Goal: Task Accomplishment & Management: Manage account settings

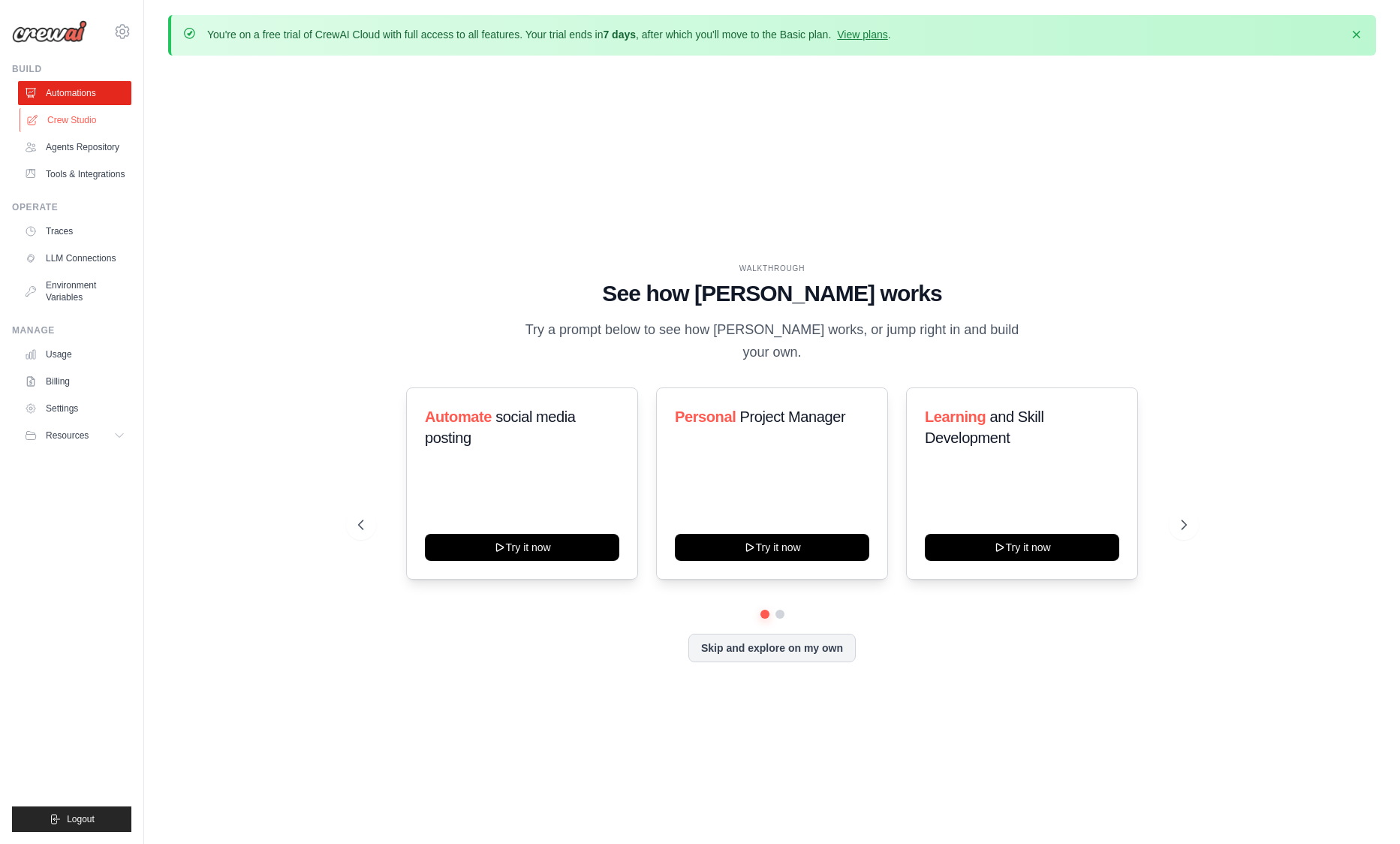
click at [105, 123] on link "Crew Studio" at bounding box center [76, 120] width 113 height 24
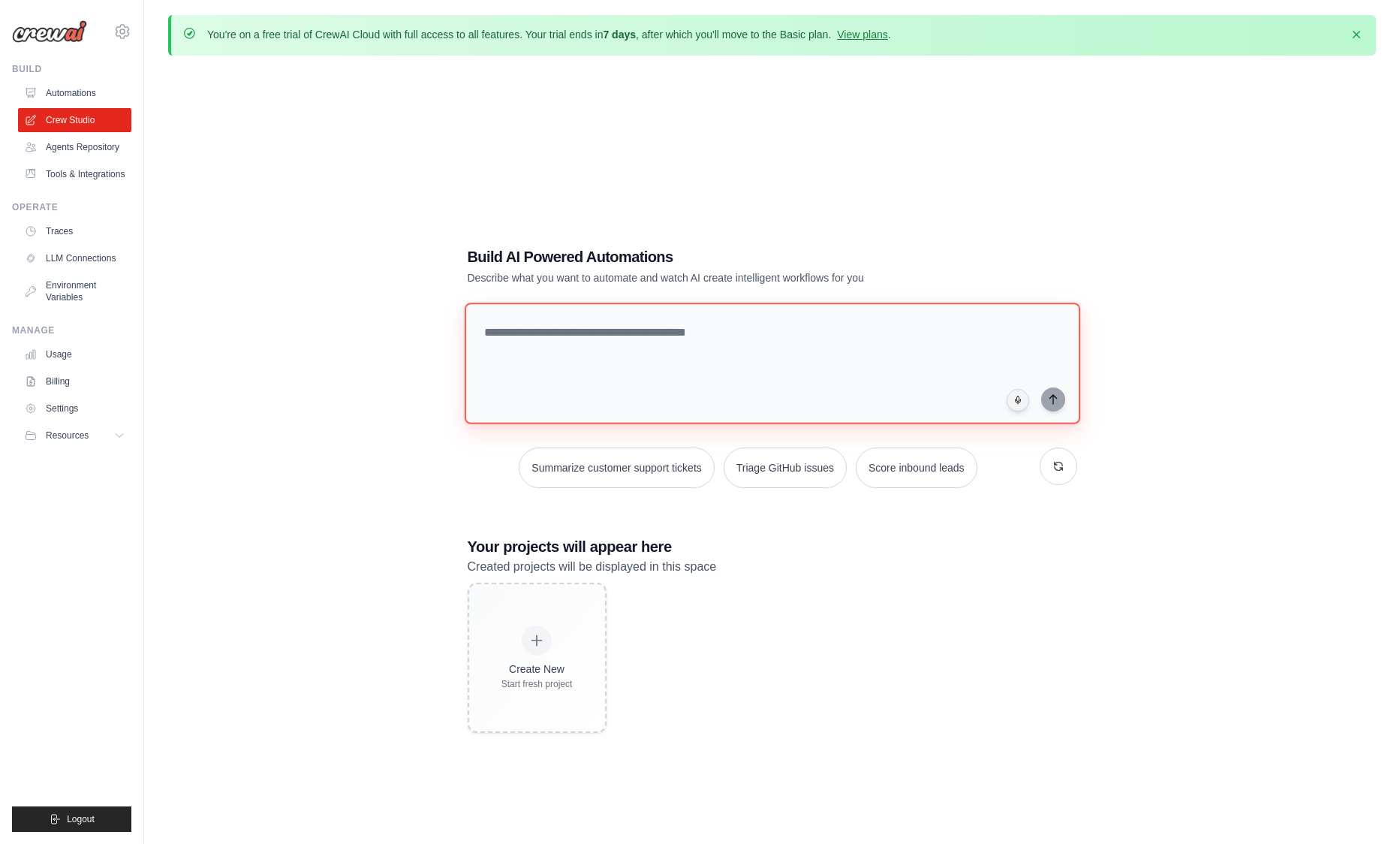
click at [700, 338] on textarea at bounding box center [772, 363] width 616 height 121
click at [58, 154] on link "Agents Repository" at bounding box center [76, 146] width 113 height 24
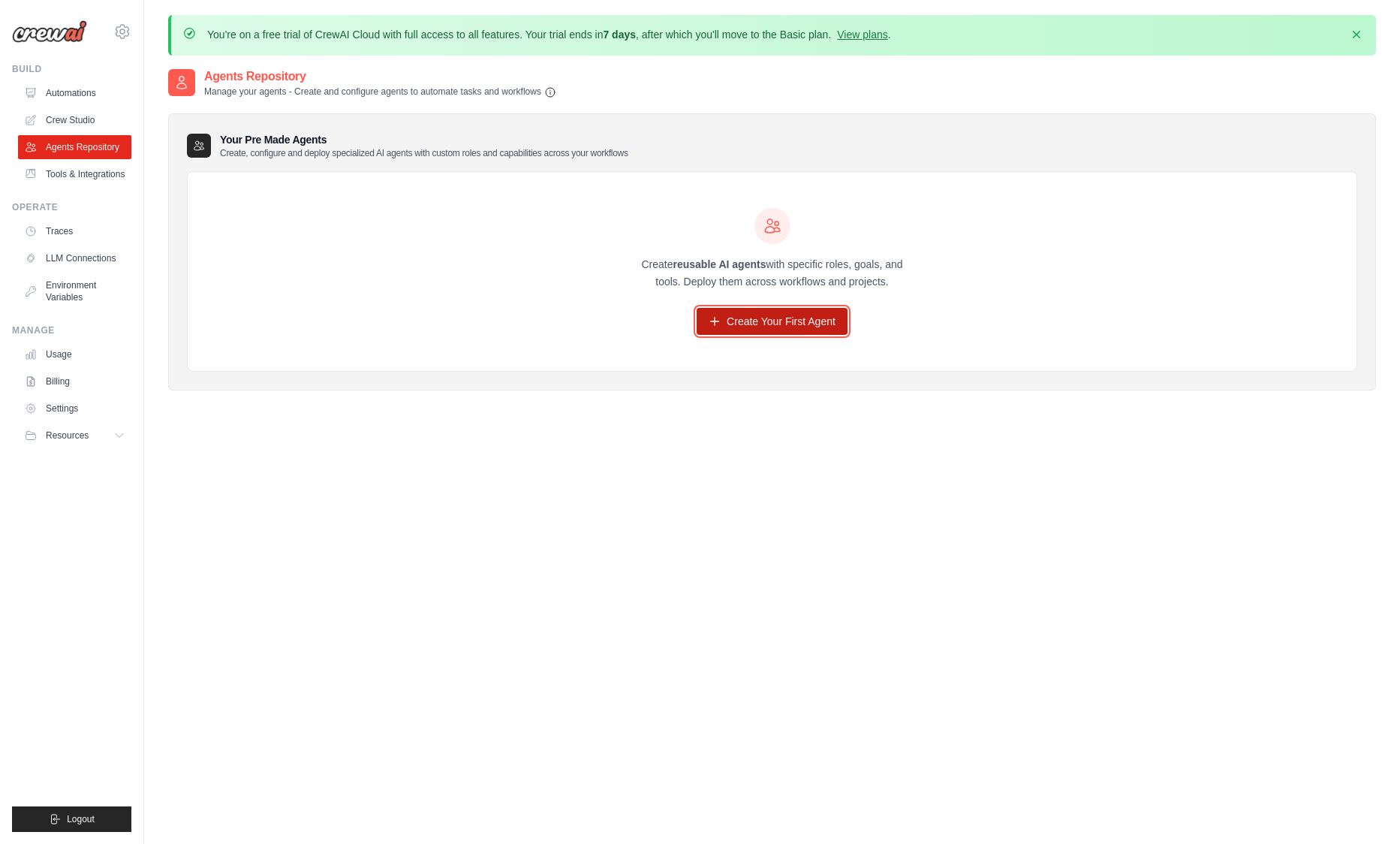
click at [750, 315] on link "Create Your First Agent" at bounding box center [772, 321] width 151 height 27
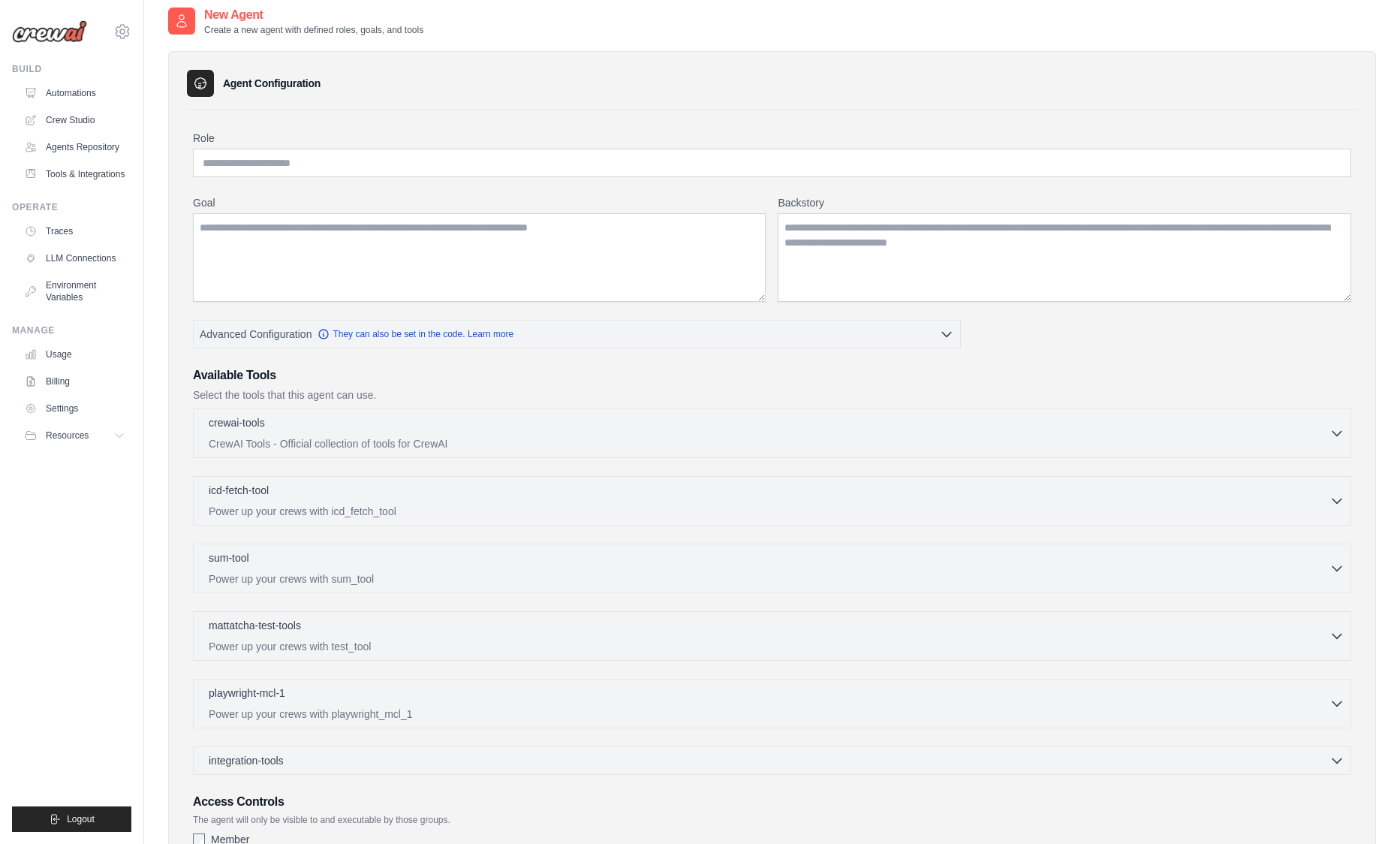
scroll to position [90, 0]
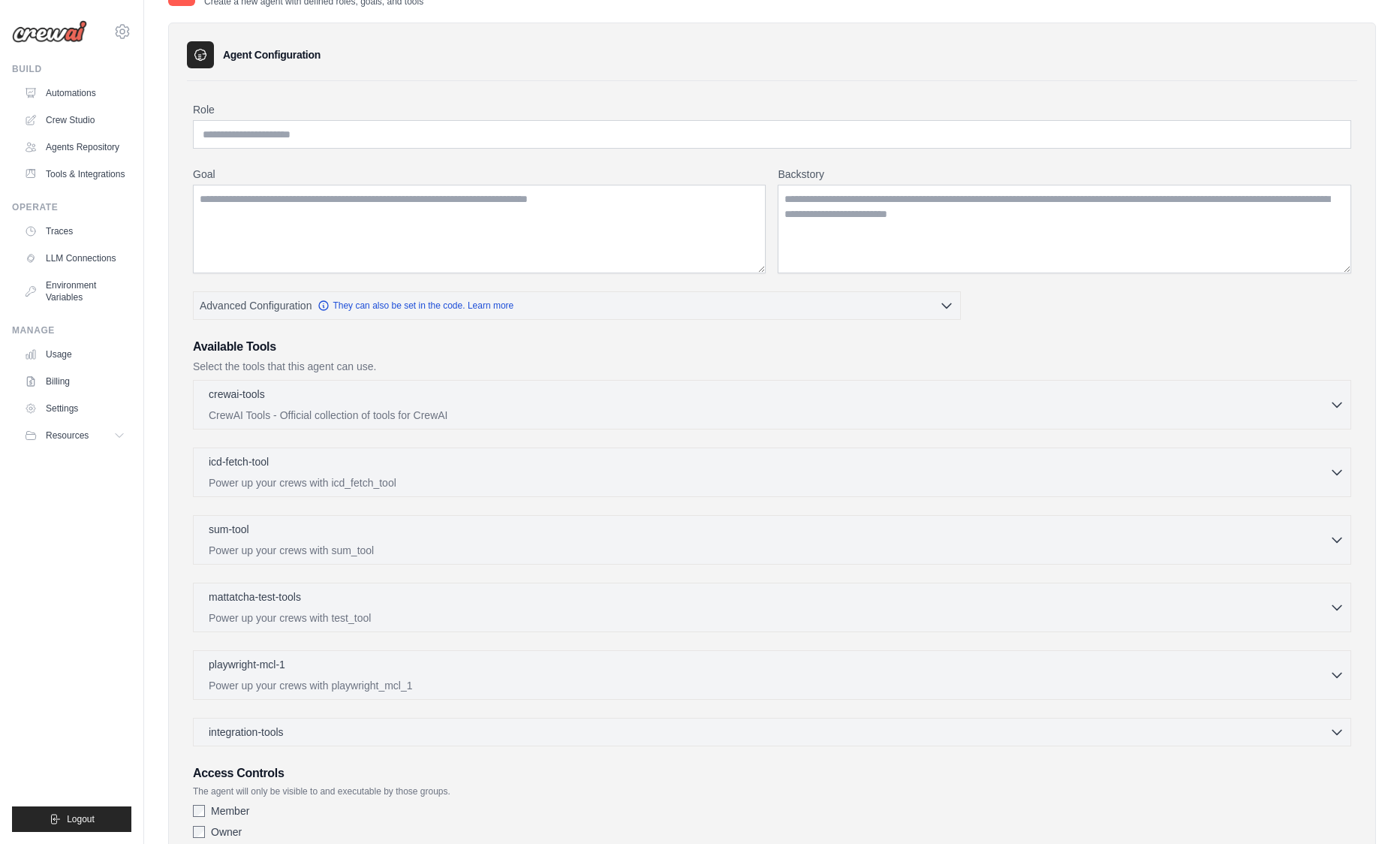
click at [353, 380] on div "crewai-tools 0 selected CrewAI Tools - Official collection of tools for CrewAI …" at bounding box center [772, 405] width 1158 height 50
click at [348, 400] on div "crewai-tools 0 selected" at bounding box center [769, 394] width 1121 height 18
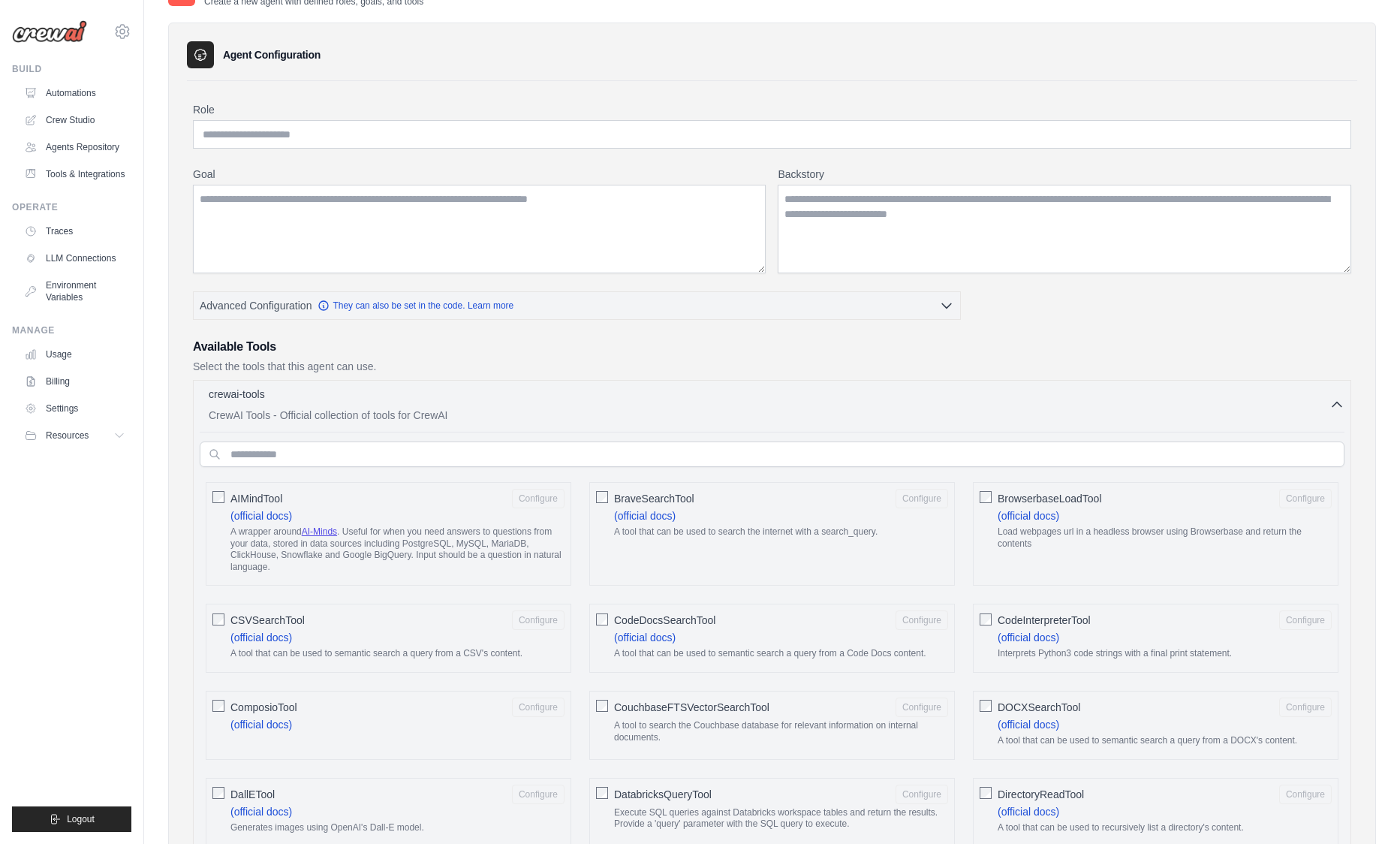
click at [780, 527] on p "A tool that can be used to search the internet with a search_query." at bounding box center [781, 532] width 334 height 12
click at [549, 348] on h3 "Available Tools" at bounding box center [772, 347] width 1158 height 18
click at [1042, 415] on p "CrewAI Tools - Official collection of tools for CrewAI" at bounding box center [769, 414] width 1121 height 15
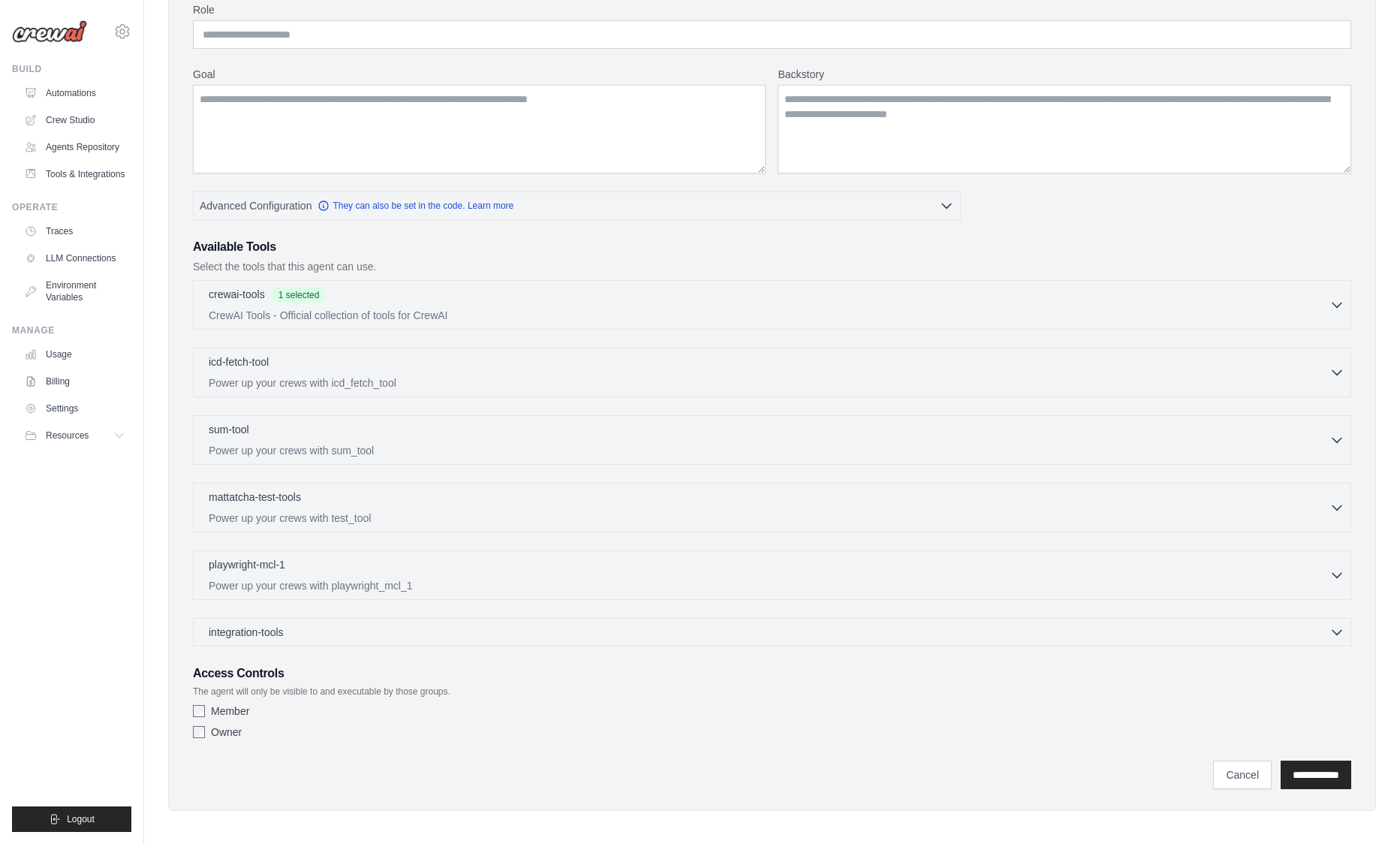
scroll to position [196, 0]
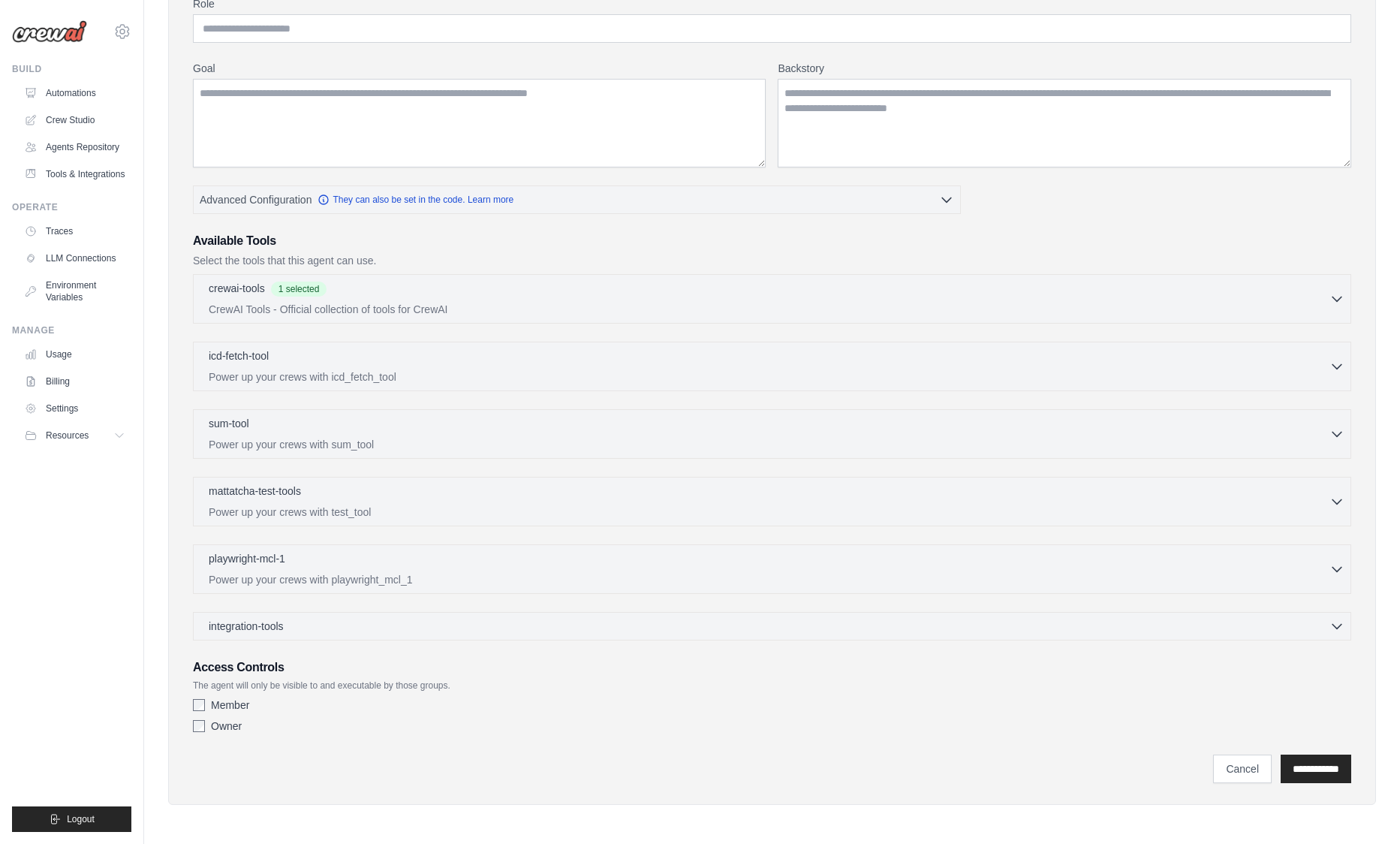
click at [266, 635] on div "integration-tools 0 selected Gmail HubSpot Microsoft Teams" at bounding box center [772, 626] width 1158 height 29
click at [268, 629] on span "integration-tools" at bounding box center [246, 625] width 75 height 15
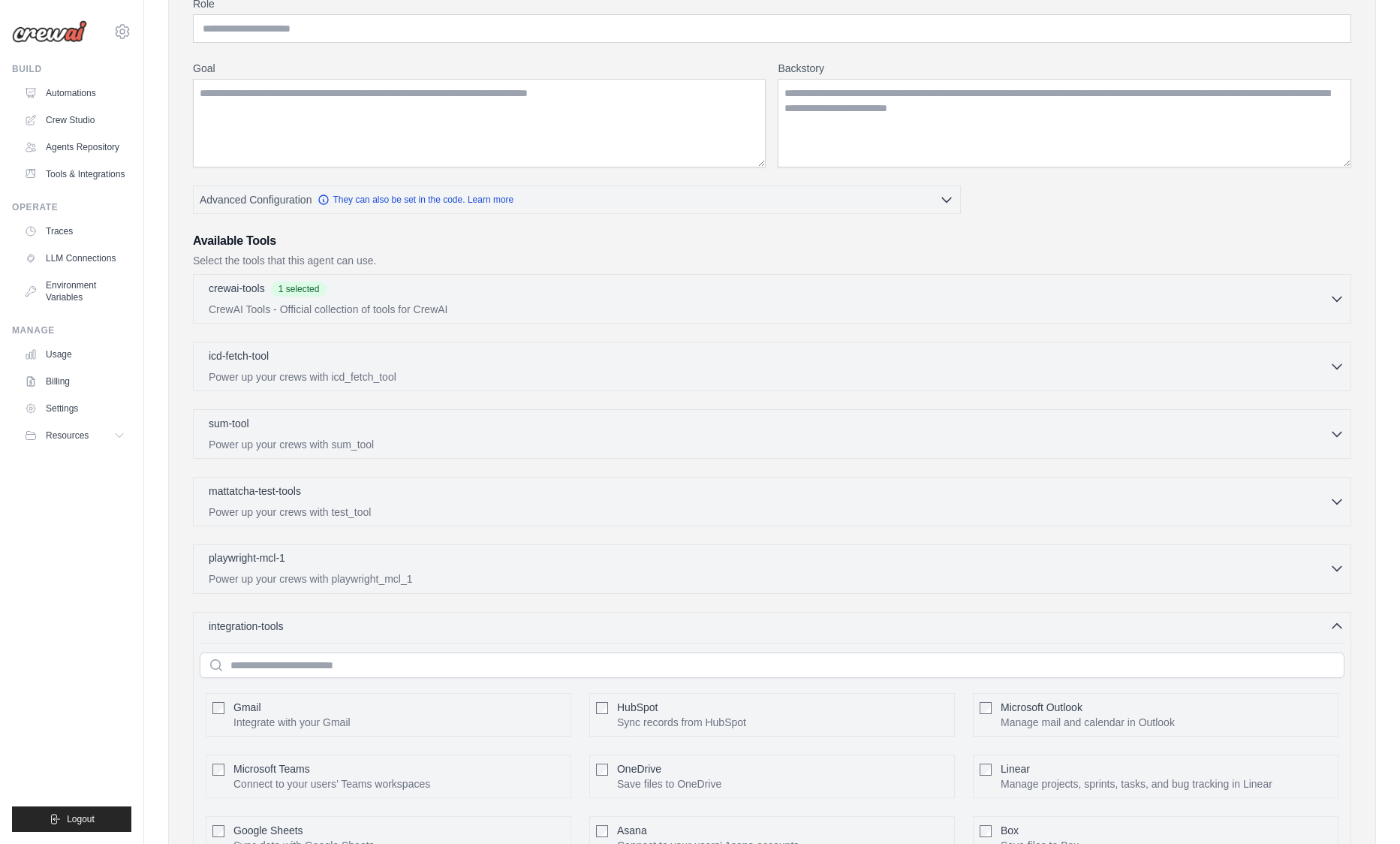
scroll to position [466, 0]
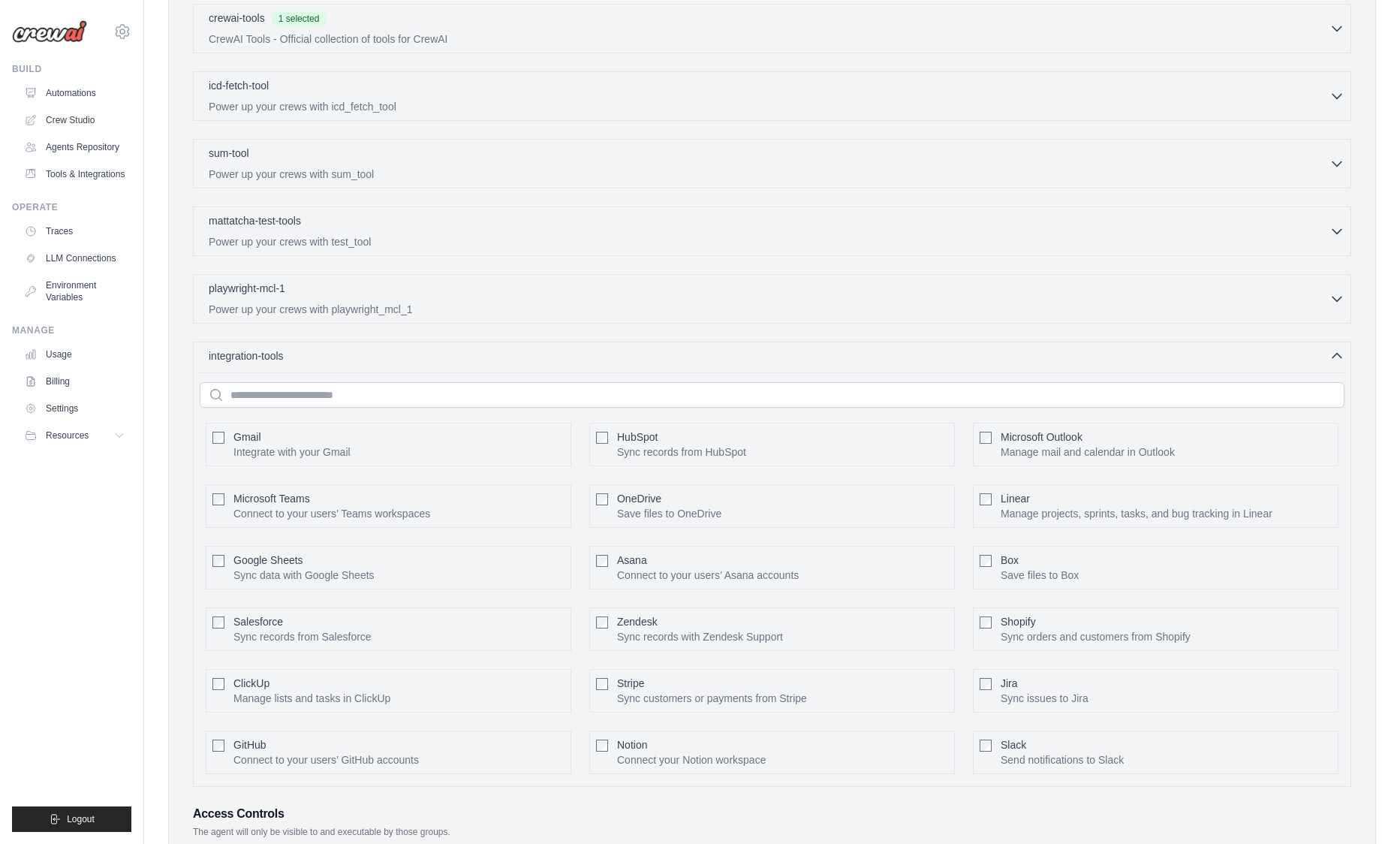
click at [381, 368] on div "integration-tools 0 selected Gmail HubSpot Microsoft Teams" at bounding box center [772, 564] width 1158 height 445
click at [383, 360] on div "integration-tools 0 selected" at bounding box center [776, 355] width 1136 height 15
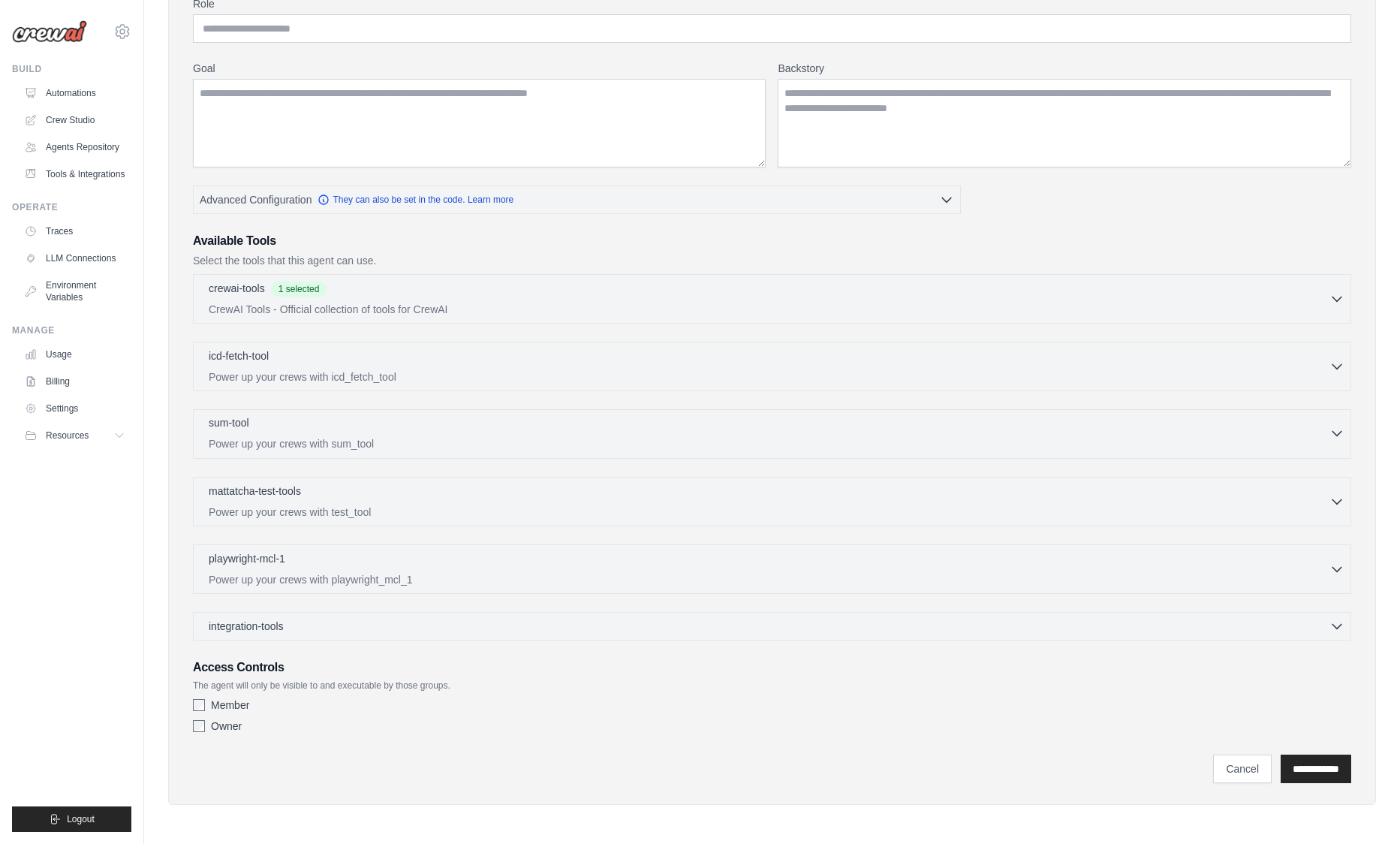
click at [353, 419] on div "sum-tool 0 selected" at bounding box center [769, 424] width 1121 height 18
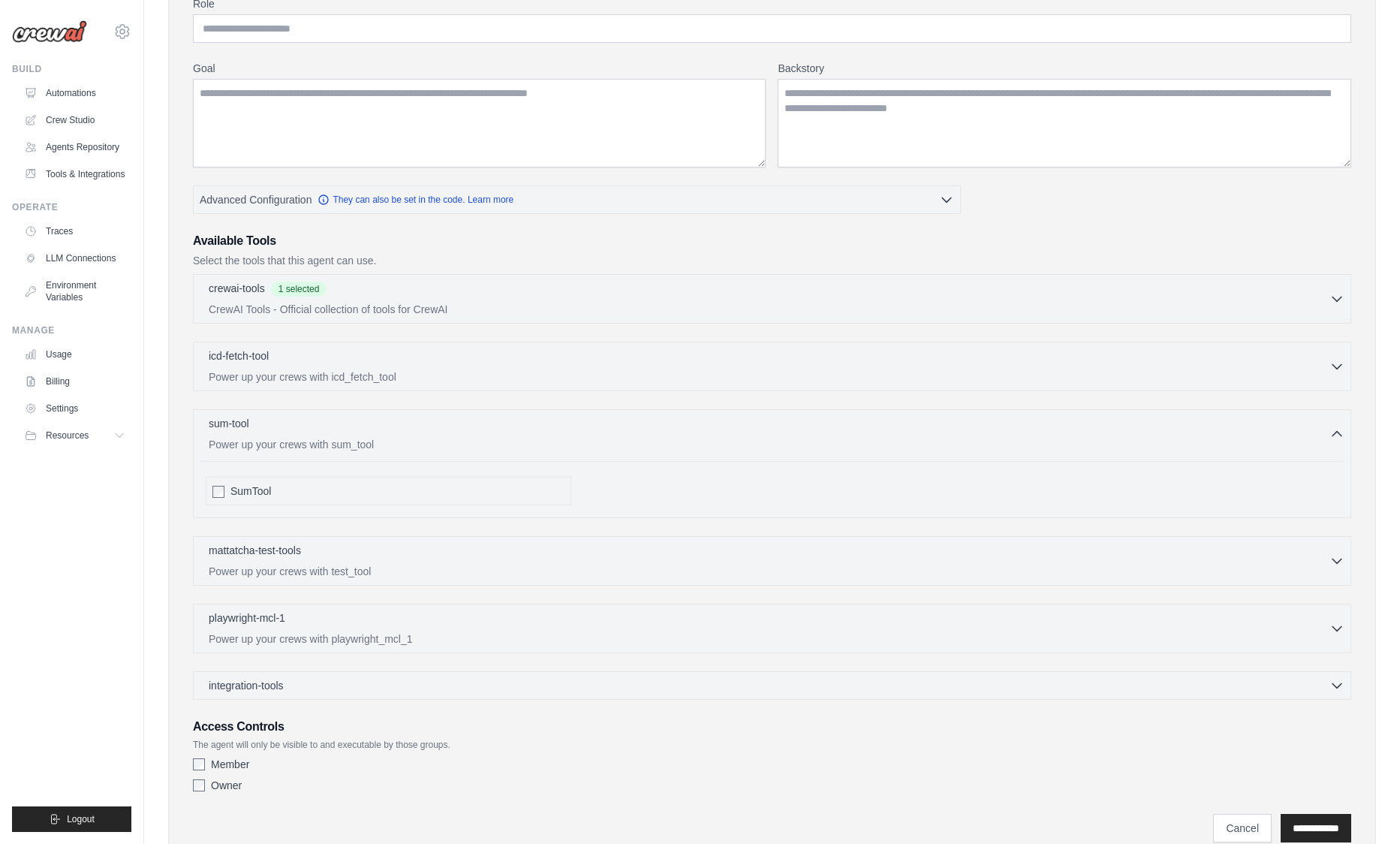
click at [332, 484] on div "SumTool" at bounding box center [397, 491] width 334 height 15
click at [331, 486] on div "SumTool" at bounding box center [397, 491] width 334 height 15
click at [353, 302] on p "CrewAI Tools - Official collection of tools for CrewAI" at bounding box center [769, 308] width 1121 height 15
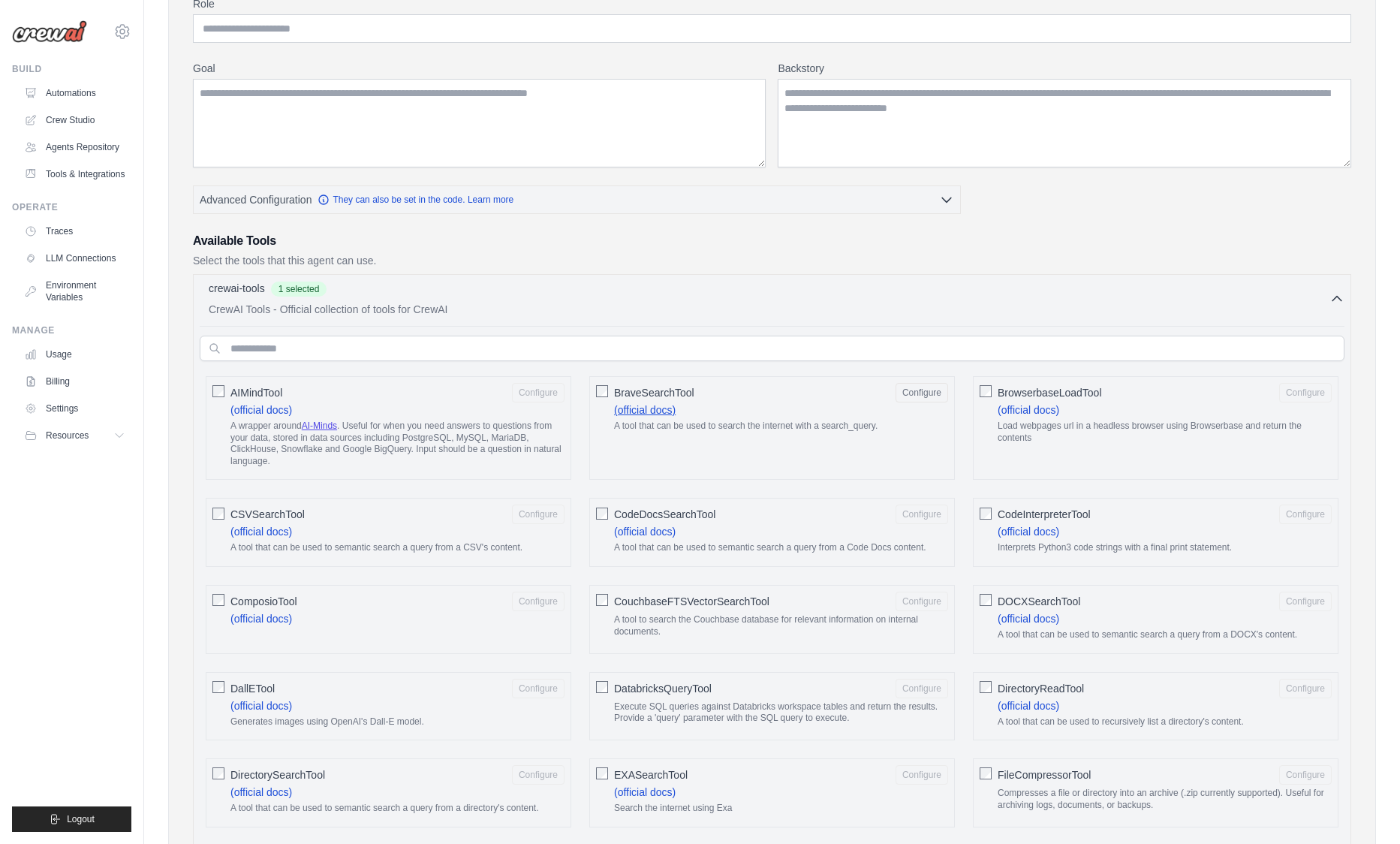
click at [675, 404] on link "(official docs)" at bounding box center [644, 410] width 62 height 12
click at [835, 401] on div "BraveSearchTool Configure" at bounding box center [781, 393] width 334 height 20
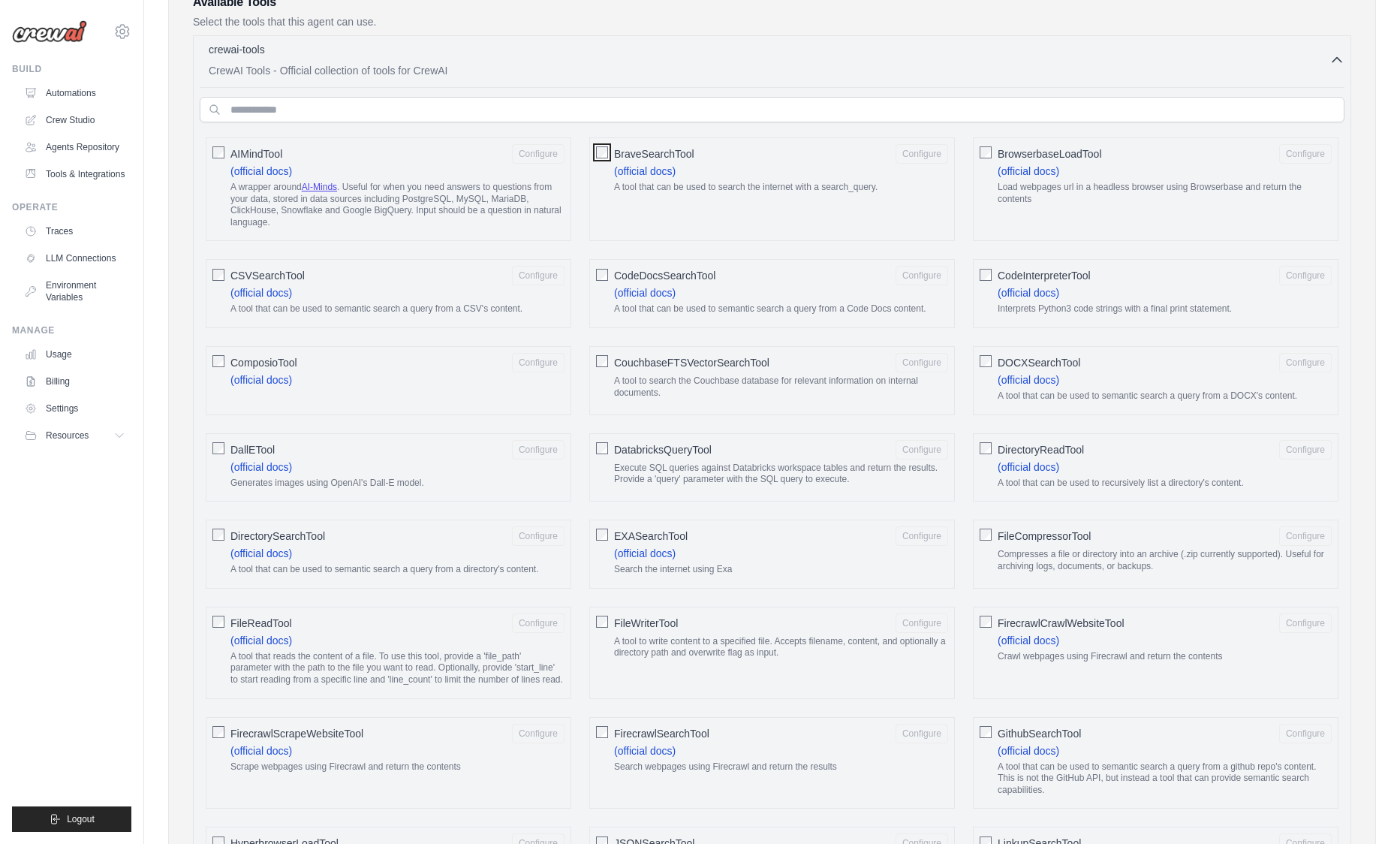
scroll to position [466, 0]
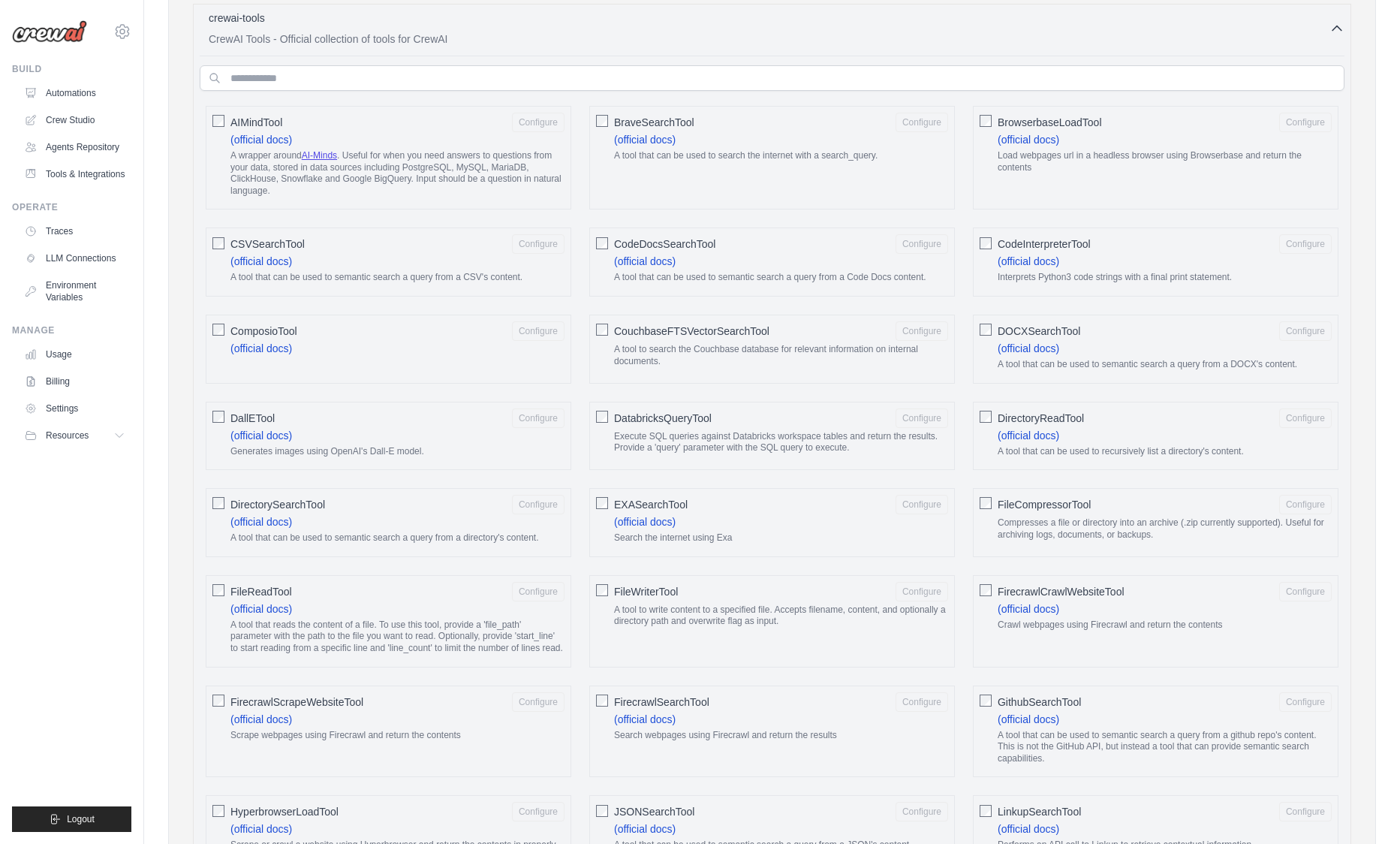
click at [1125, 252] on div "CodeInterpreterTool Configure" at bounding box center [1164, 244] width 334 height 20
click at [1313, 239] on button "Configure" at bounding box center [1305, 244] width 53 height 20
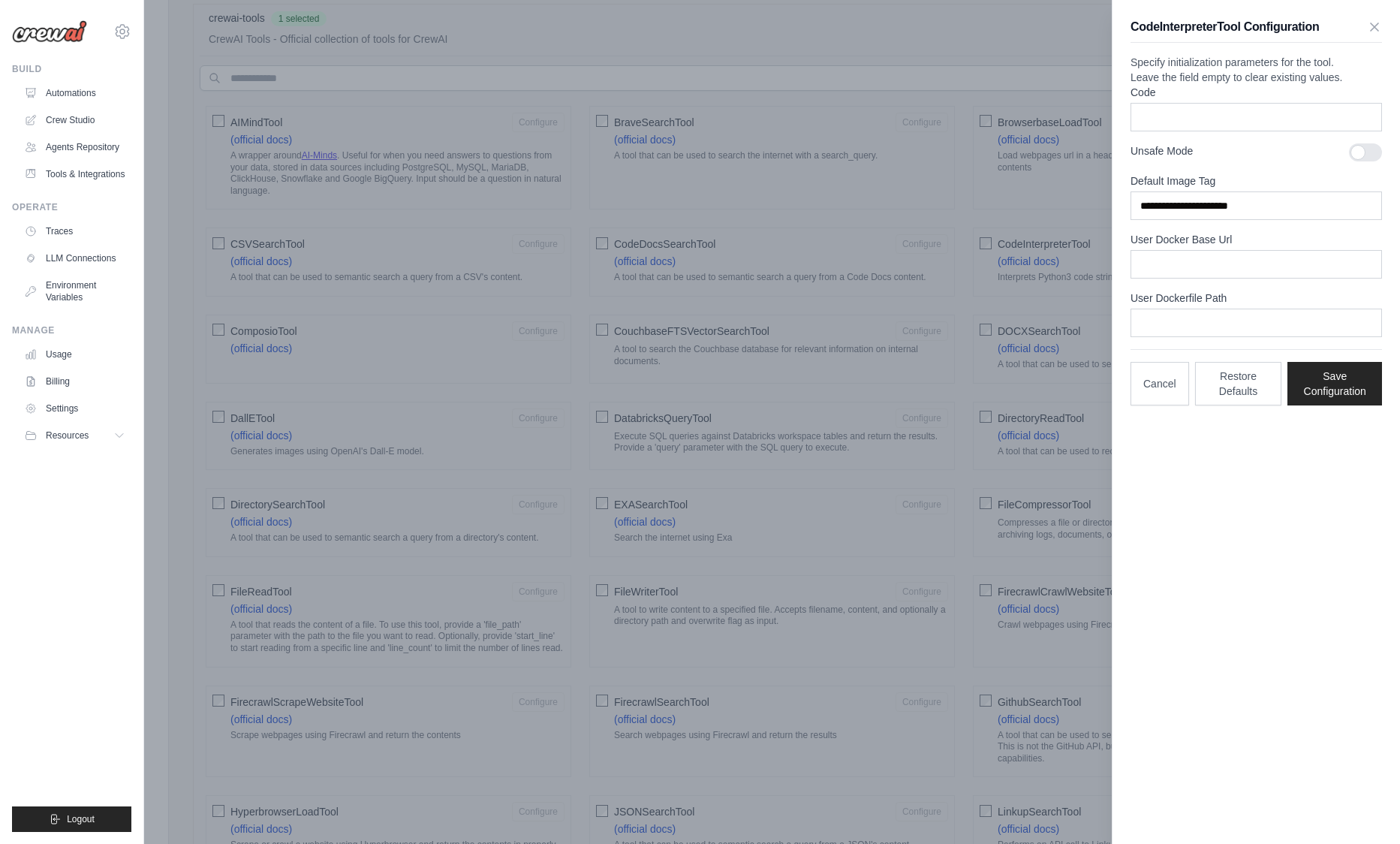
click at [1351, 161] on div at bounding box center [1365, 153] width 33 height 18
click at [999, 382] on div at bounding box center [700, 422] width 1400 height 844
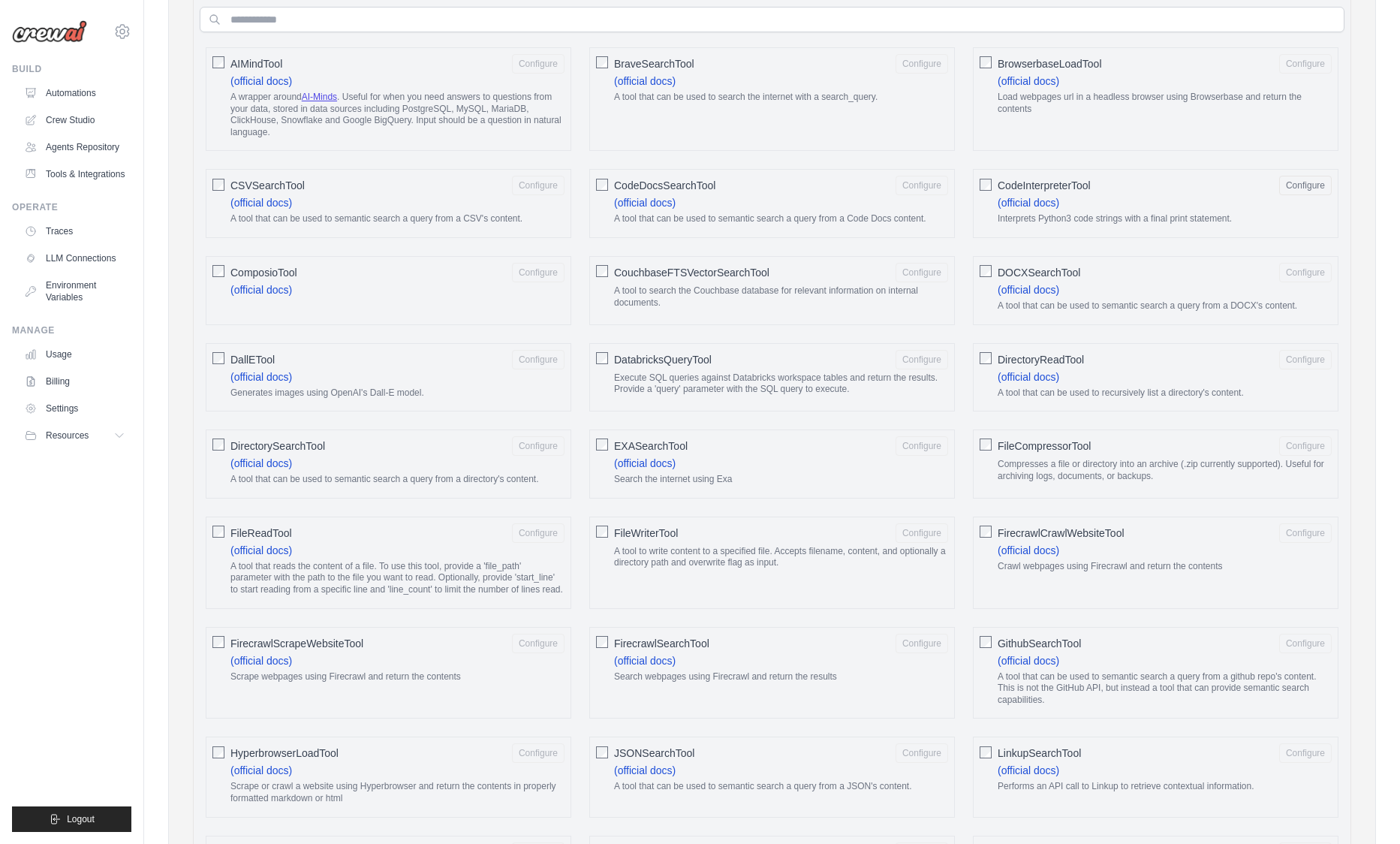
scroll to position [556, 0]
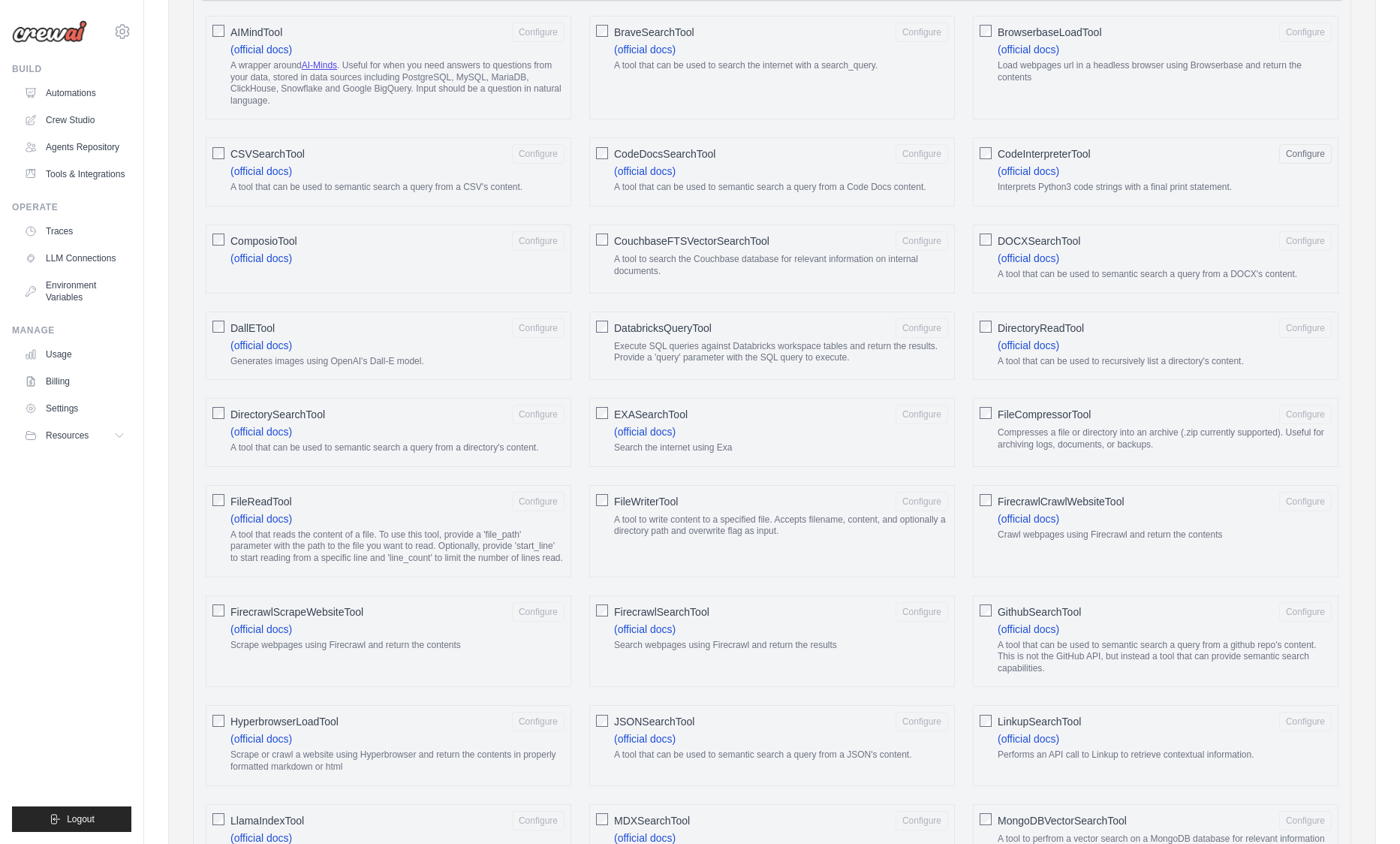
click at [386, 419] on div "DirectorySearchTool Configure" at bounding box center [397, 415] width 334 height 20
click at [533, 411] on button "Configure" at bounding box center [538, 414] width 53 height 20
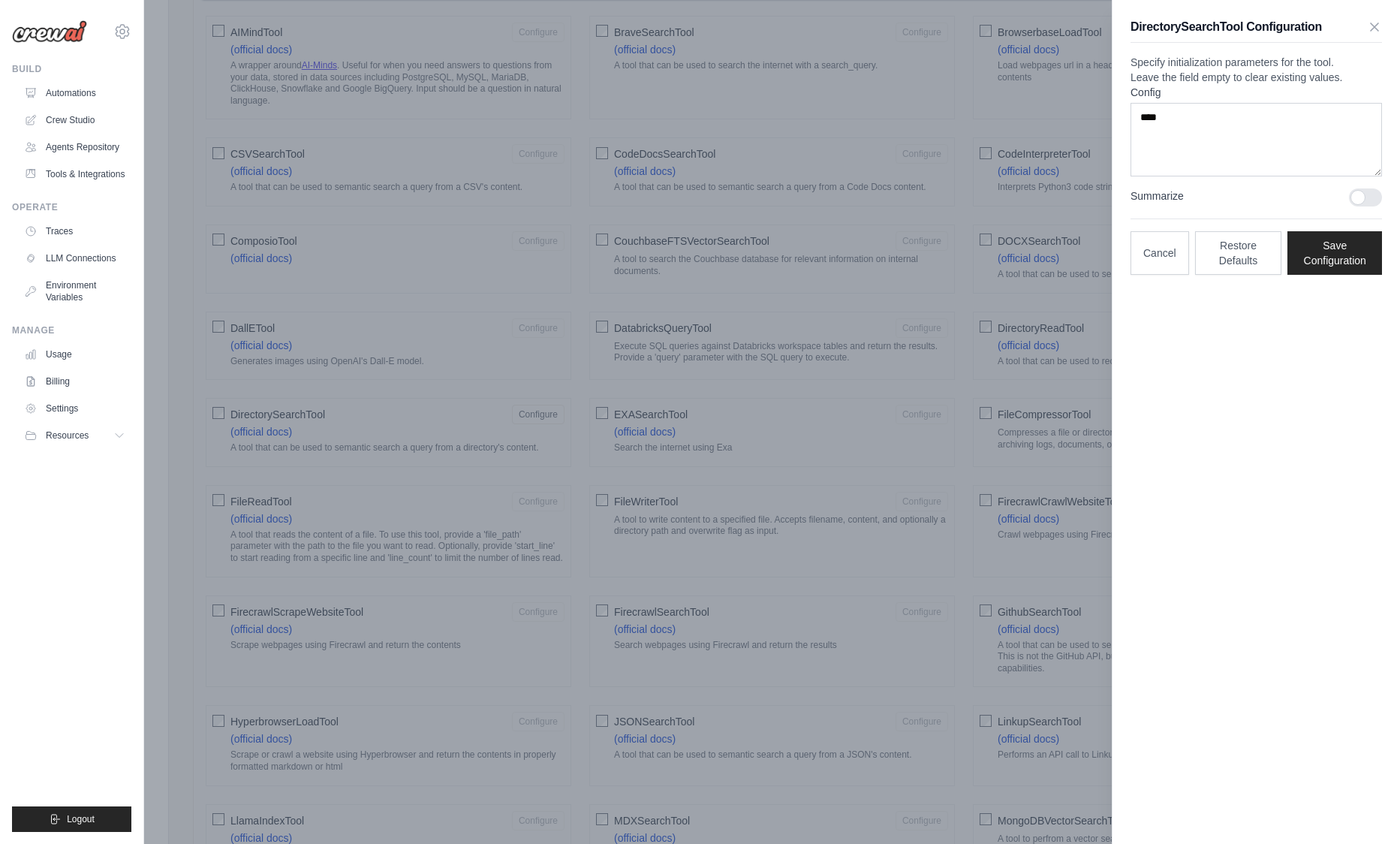
click at [1190, 206] on div "Summarize" at bounding box center [1256, 197] width 252 height 18
click at [1188, 203] on label "Summarize" at bounding box center [1233, 195] width 206 height 15
click at [1186, 203] on label "Summarize" at bounding box center [1233, 195] width 206 height 15
click at [1371, 34] on div "DirectorySearchTool Configuration" at bounding box center [1256, 30] width 252 height 25
click at [1365, 28] on div "DirectorySearchTool Configuration" at bounding box center [1256, 30] width 252 height 25
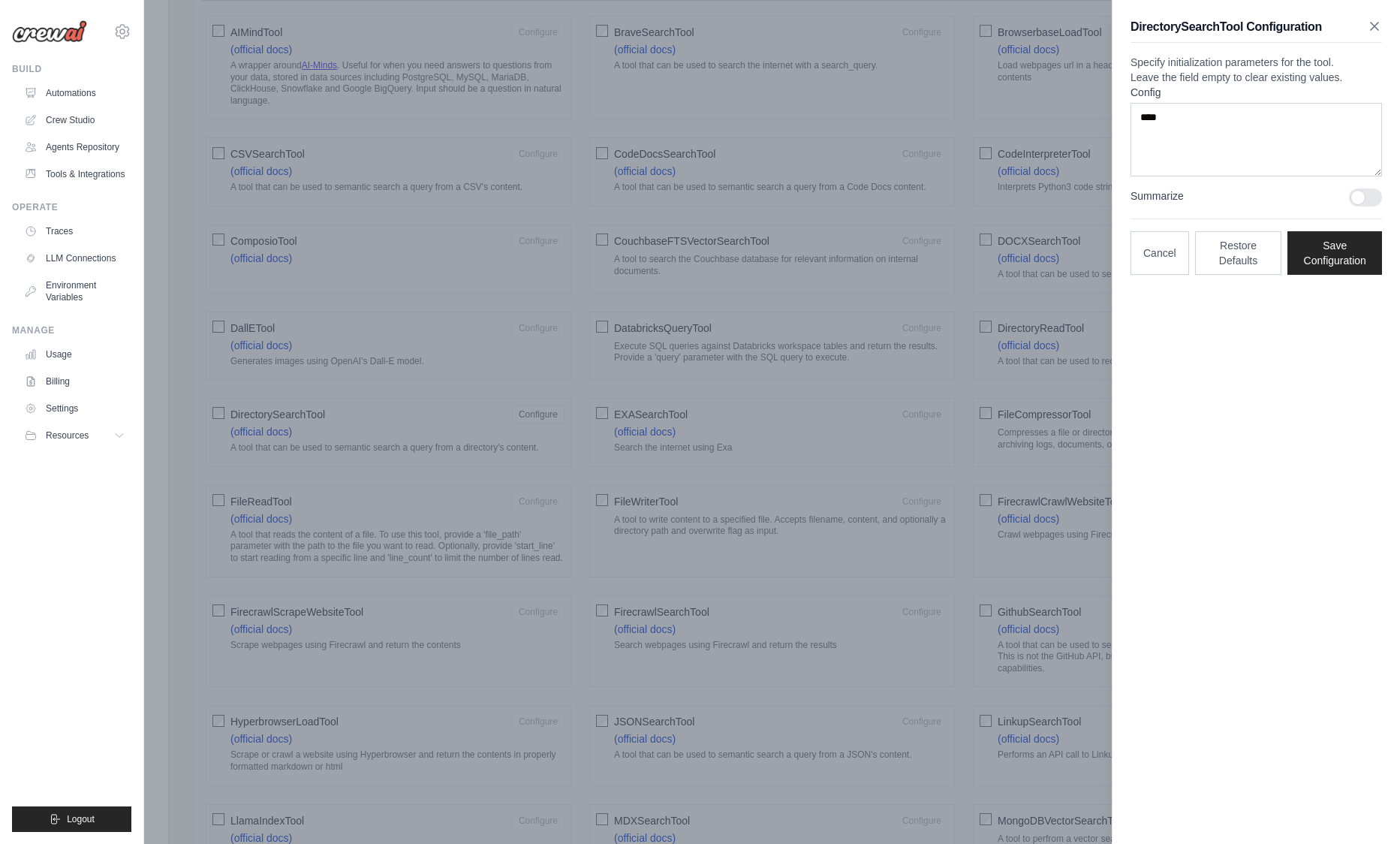
click at [1368, 27] on icon "button" at bounding box center [1374, 26] width 15 height 15
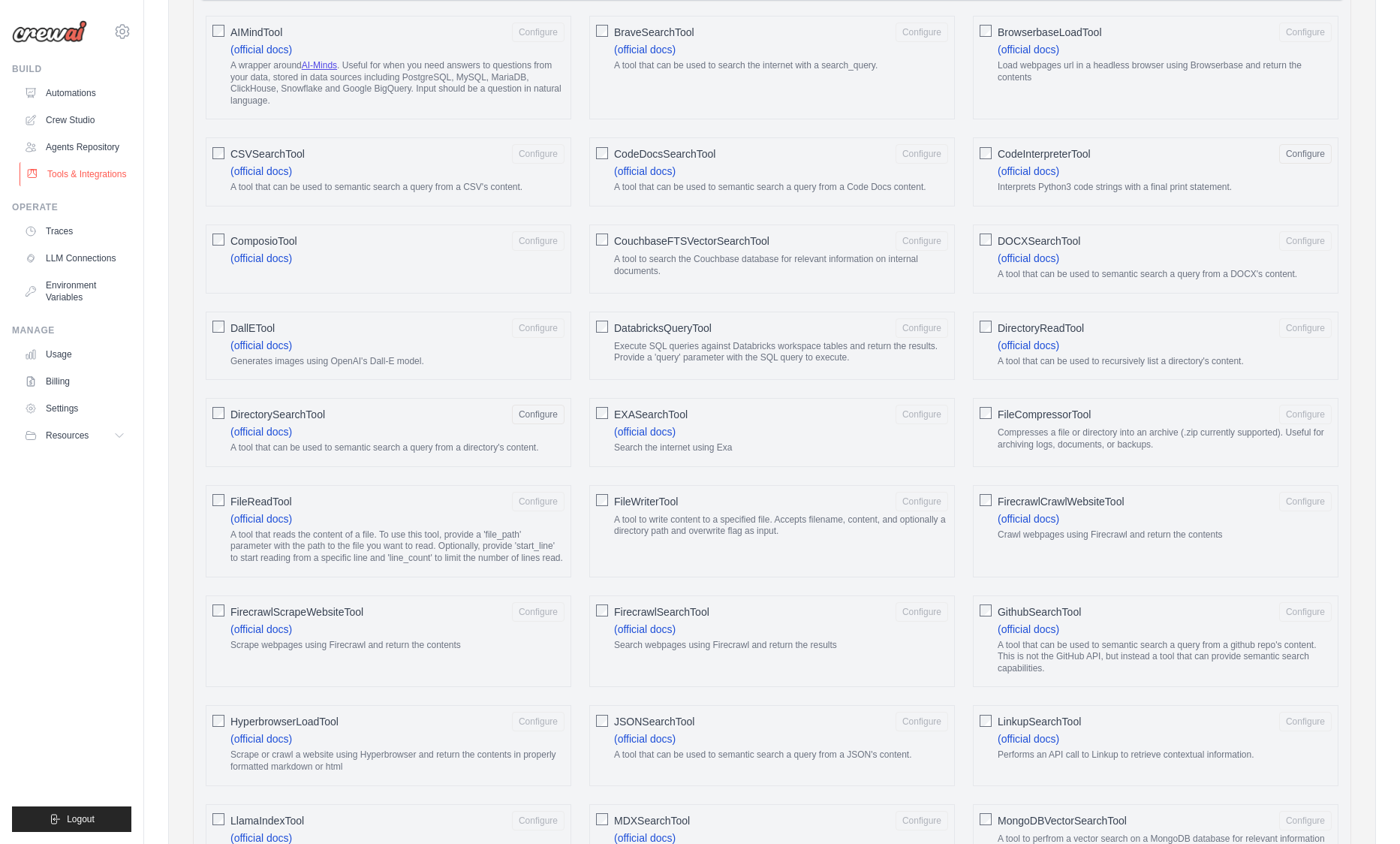
click at [76, 182] on link "Tools & Integrations" at bounding box center [76, 174] width 113 height 24
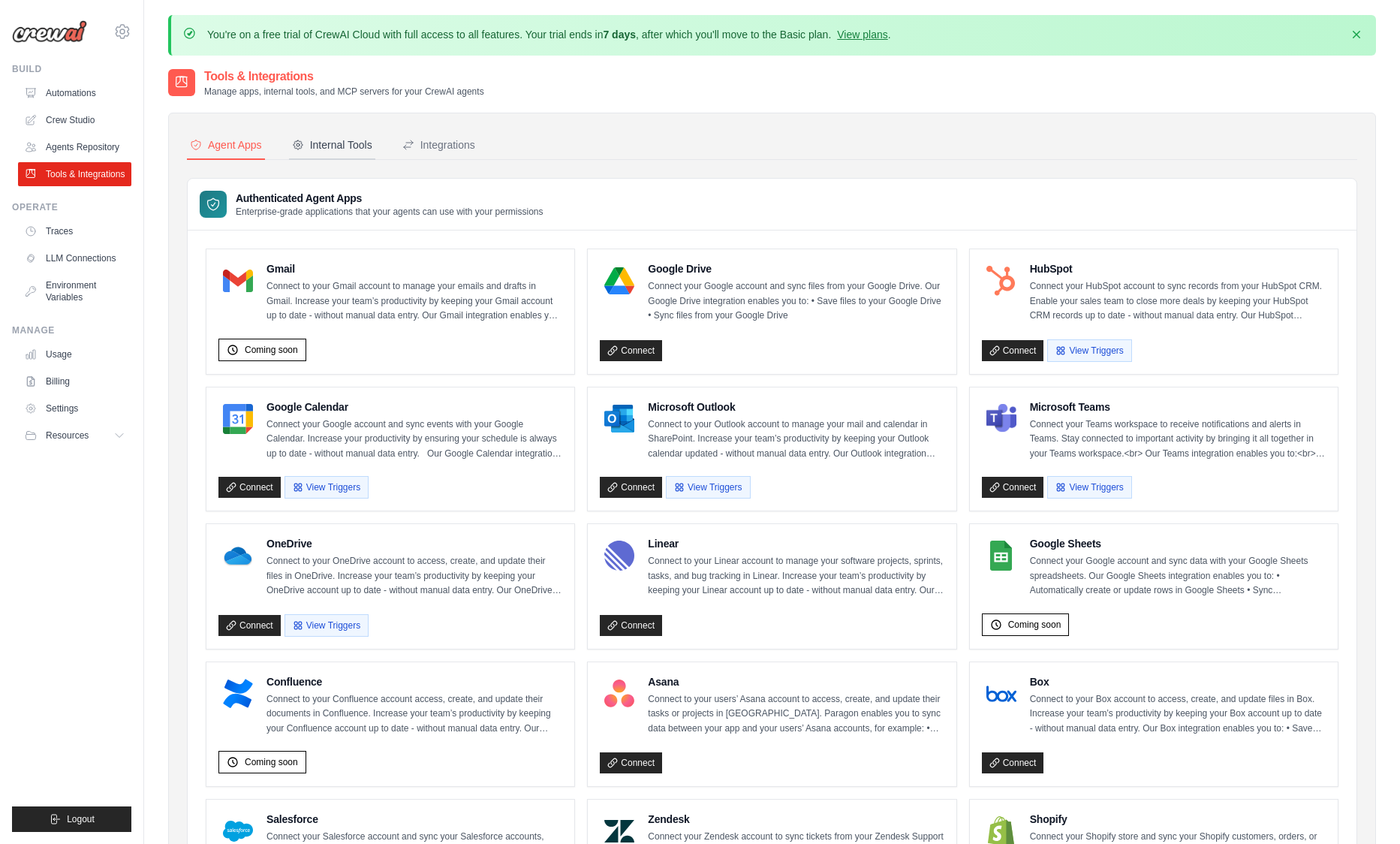
click at [329, 140] on div "Internal Tools" at bounding box center [332, 145] width 80 height 15
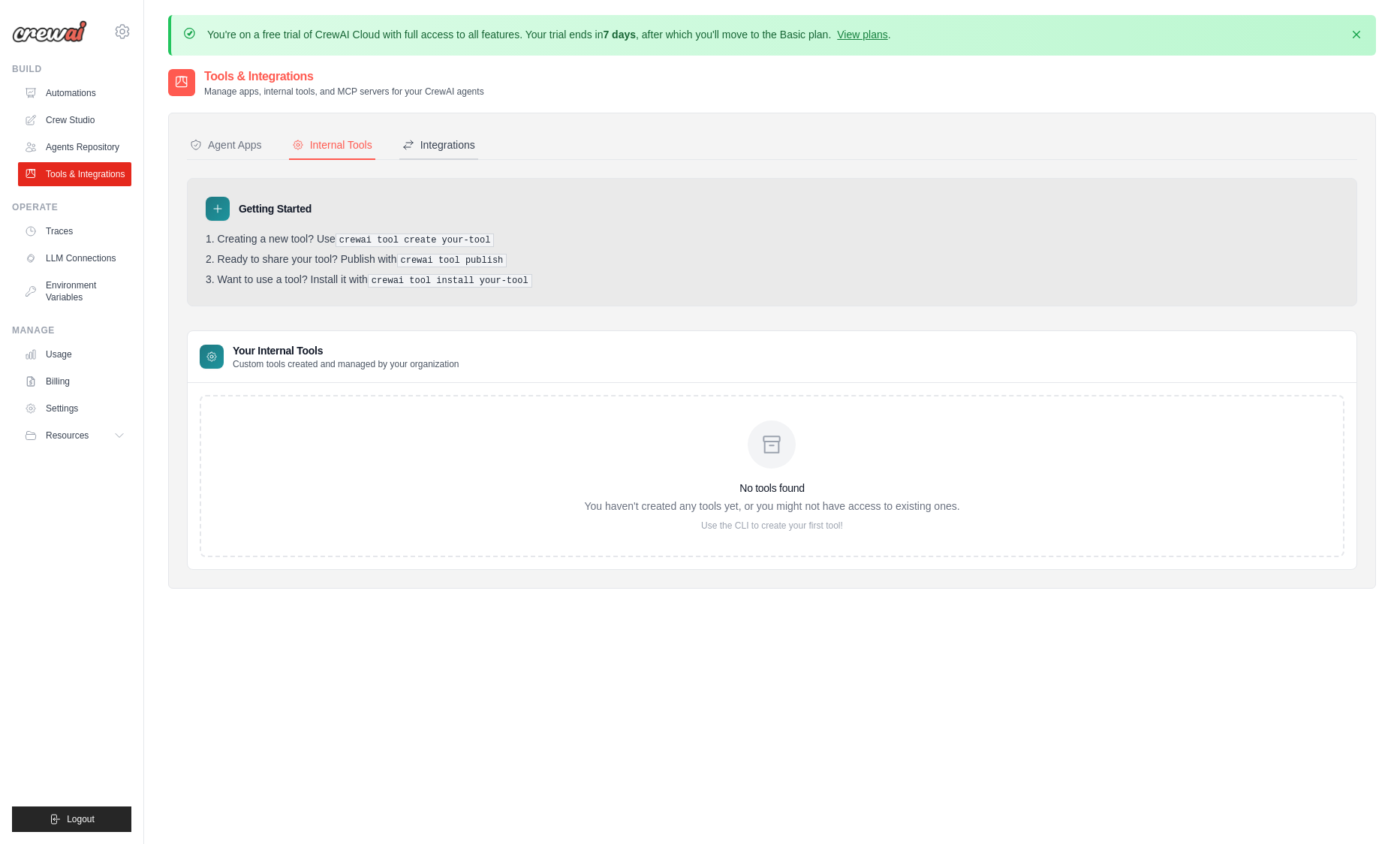
click at [436, 143] on div "Integrations" at bounding box center [439, 145] width 73 height 15
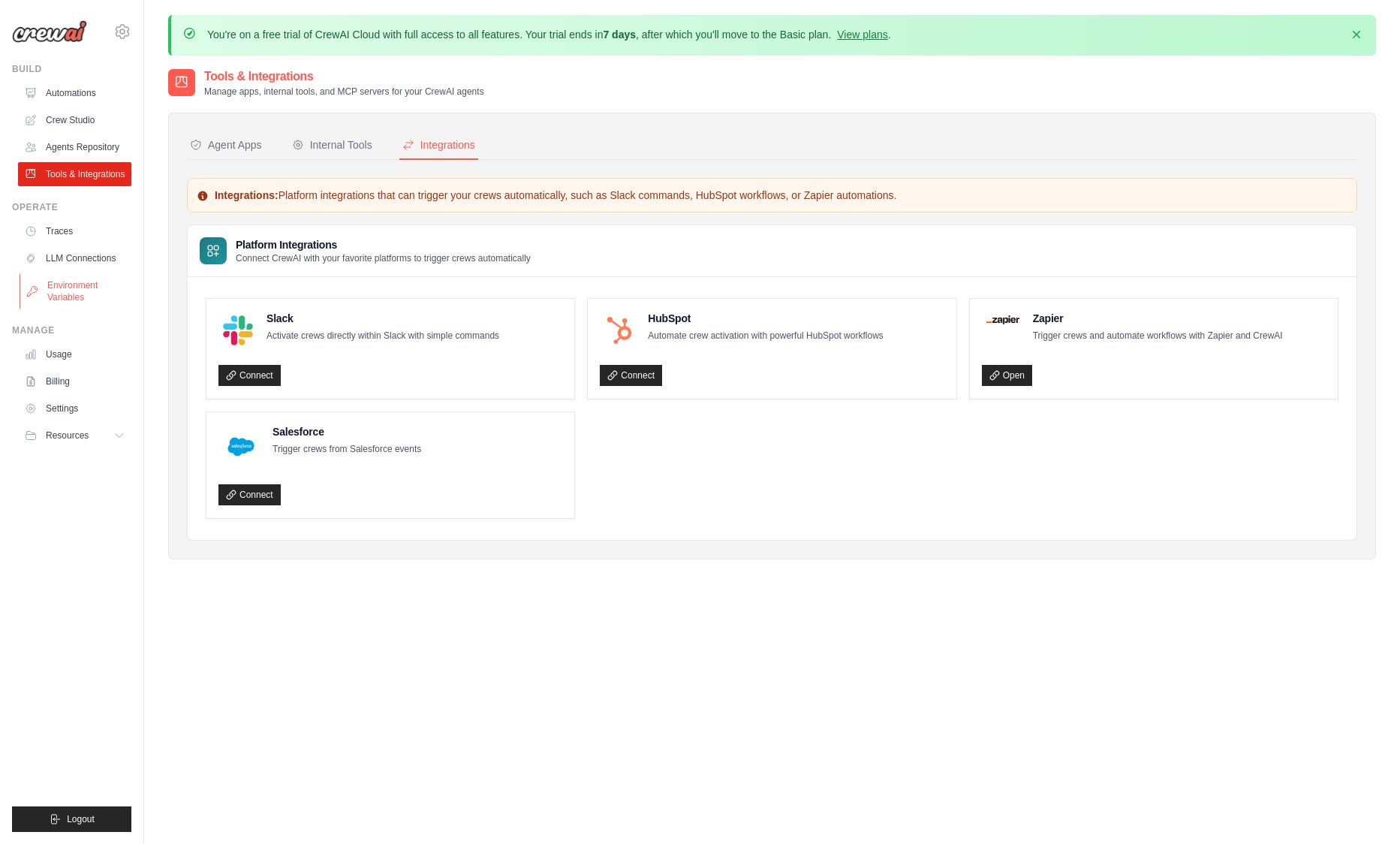
click at [64, 300] on link "Environment Variables" at bounding box center [76, 291] width 113 height 36
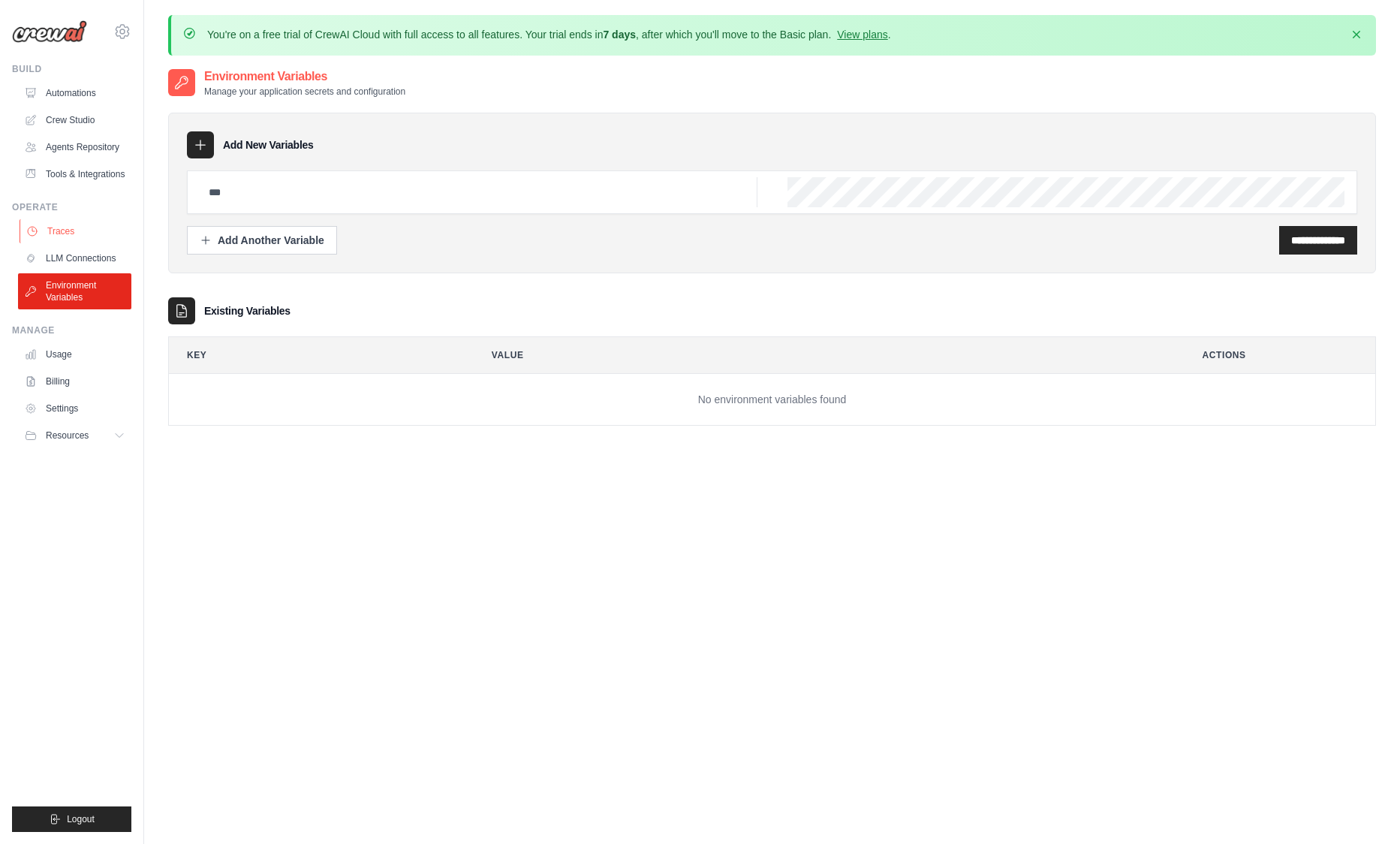
click at [71, 235] on link "Traces" at bounding box center [76, 231] width 113 height 24
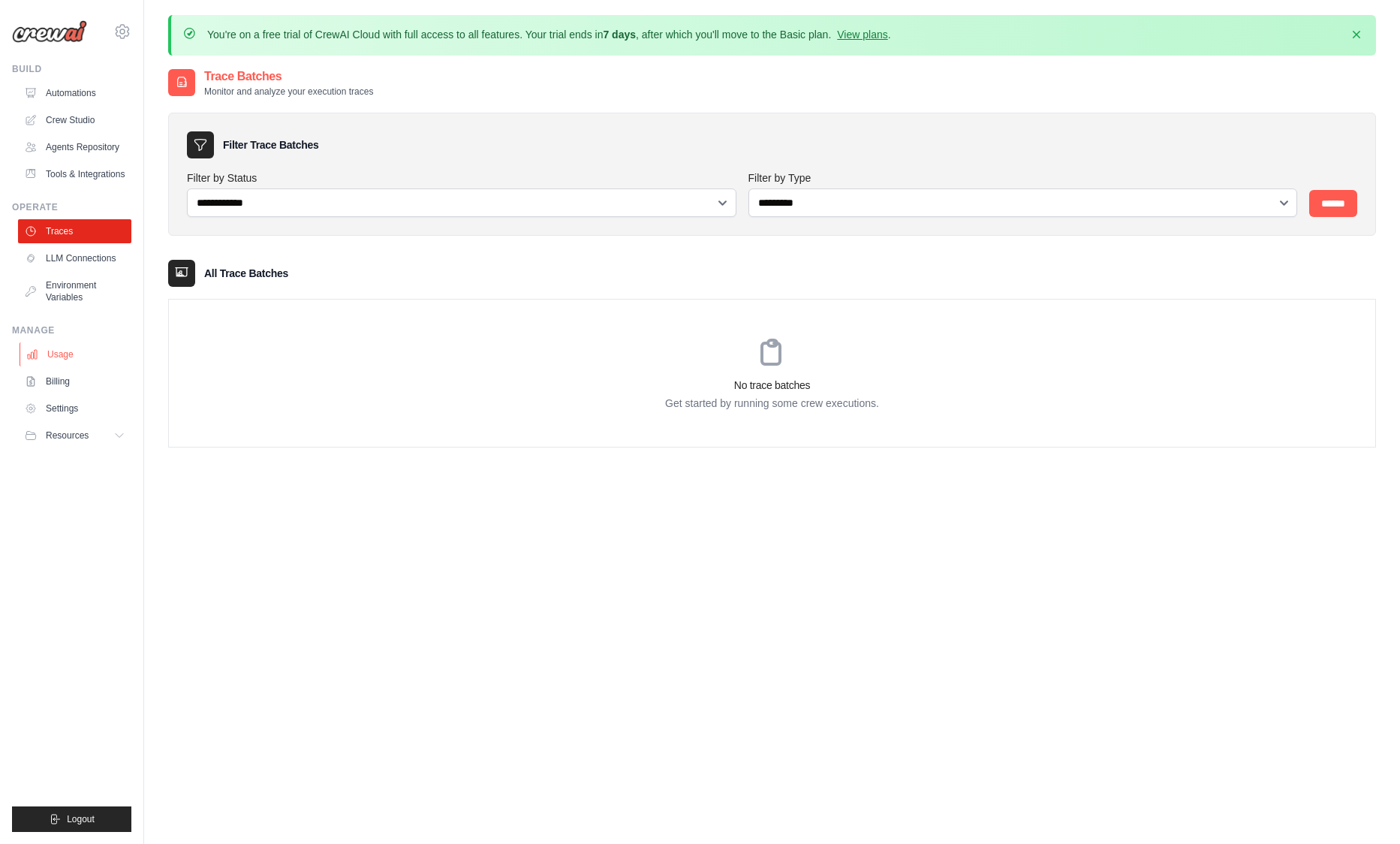
click at [105, 348] on link "Usage" at bounding box center [76, 354] width 113 height 24
click at [106, 440] on button "Resources" at bounding box center [76, 435] width 113 height 24
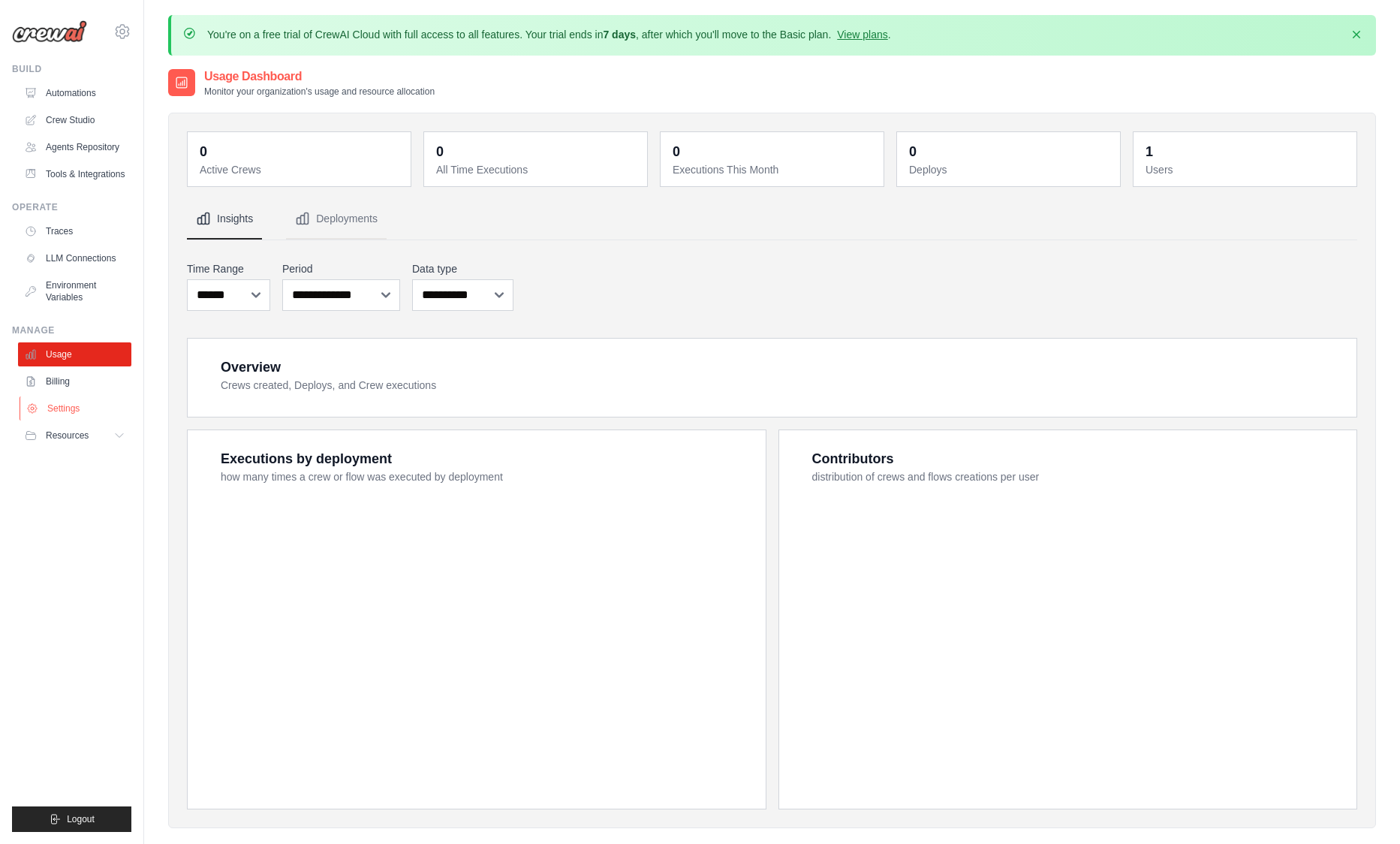
click at [95, 402] on link "Settings" at bounding box center [76, 408] width 113 height 24
click at [94, 388] on link "Billing" at bounding box center [76, 381] width 113 height 24
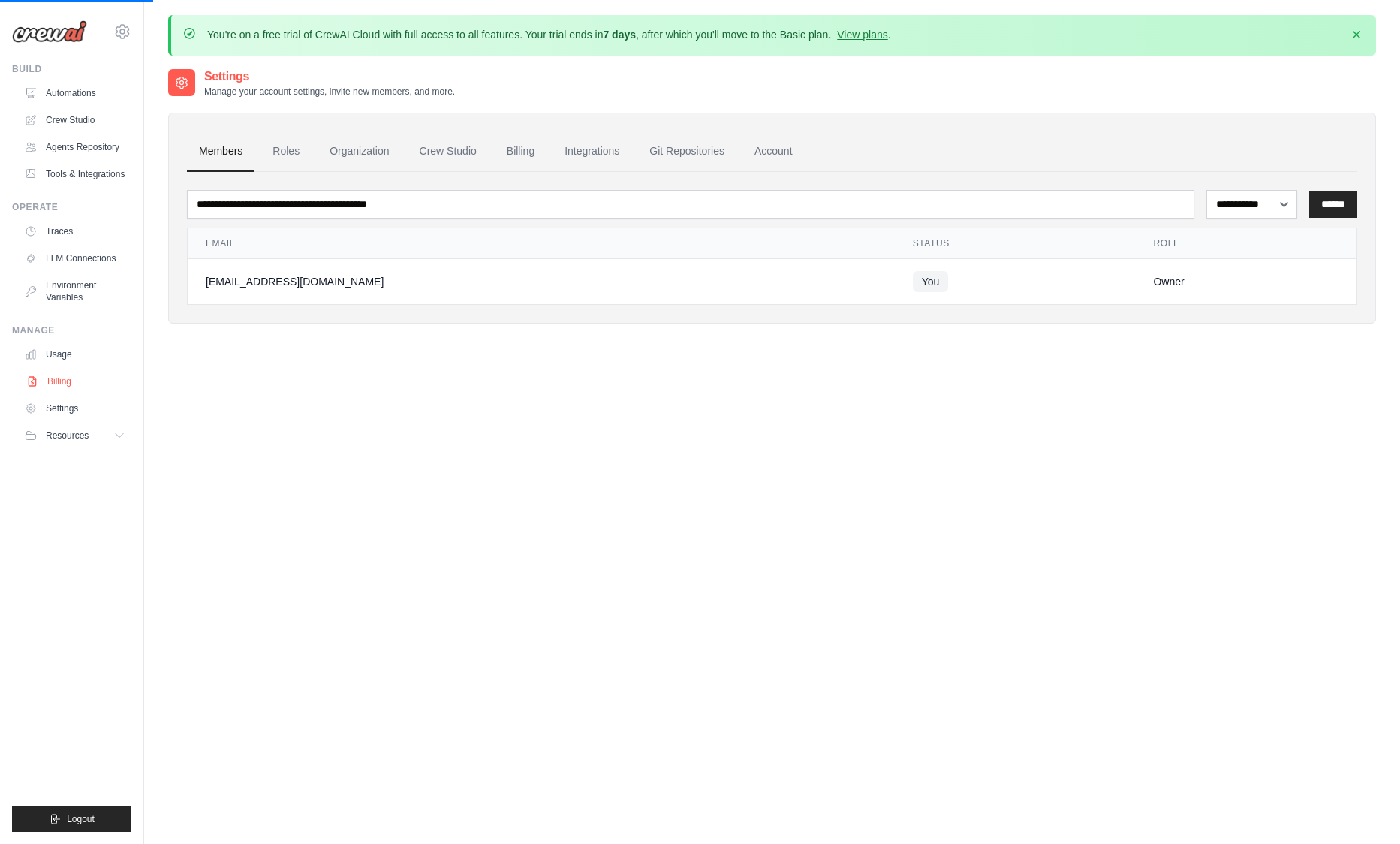
click at [93, 388] on link "Billing" at bounding box center [76, 381] width 113 height 24
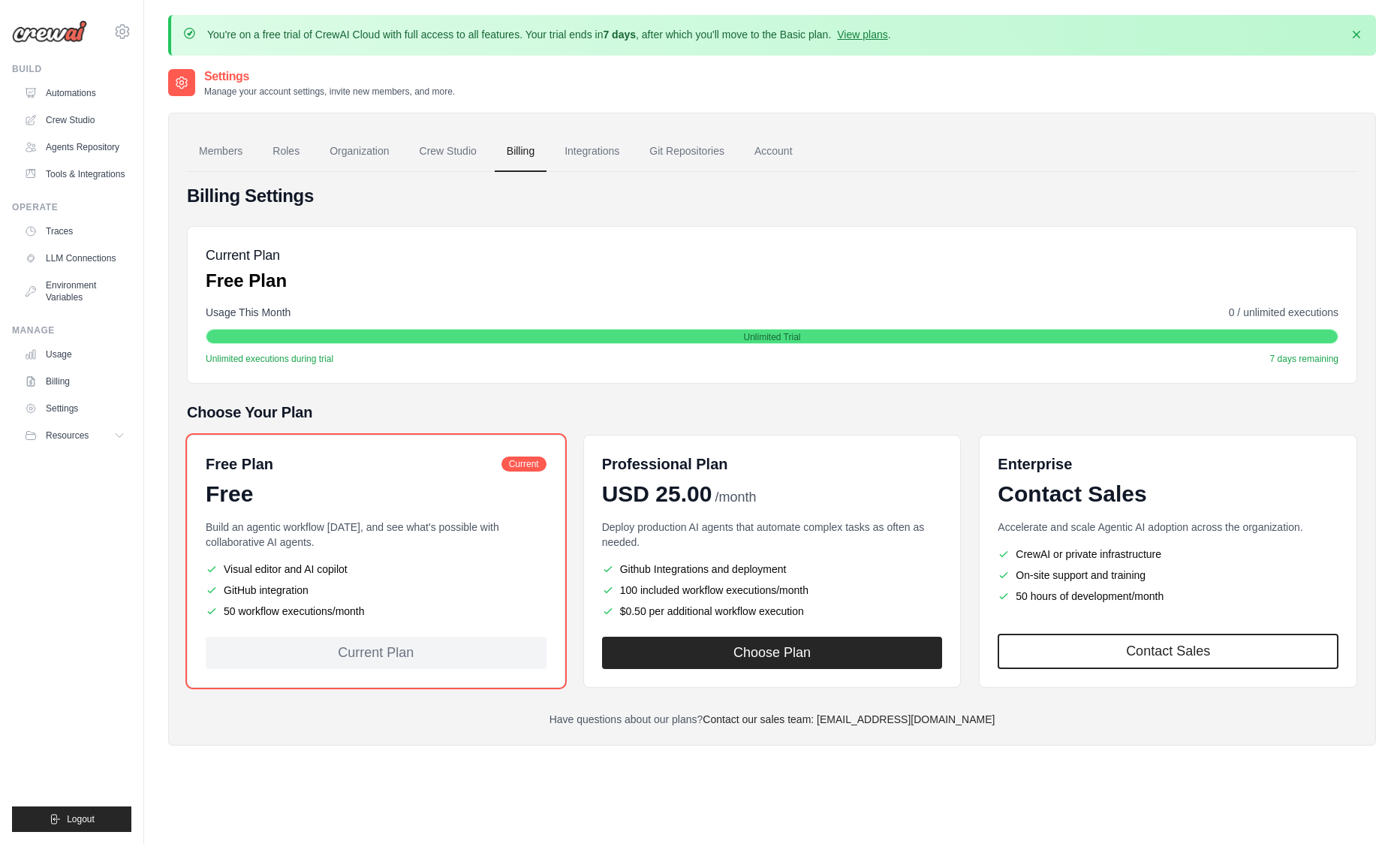
drag, startPoint x: 405, startPoint y: 609, endPoint x: 211, endPoint y: 608, distance: 194.0
click at [211, 608] on li "50 workflow executions/month" at bounding box center [377, 610] width 341 height 15
click at [517, 593] on li "GitHub integration" at bounding box center [377, 590] width 341 height 15
drag, startPoint x: 439, startPoint y: 612, endPoint x: 197, endPoint y: 608, distance: 242.0
click at [197, 608] on div "Free Plan Current Free Build an agentic workflow today, and see what's possible…" at bounding box center [377, 561] width 378 height 253
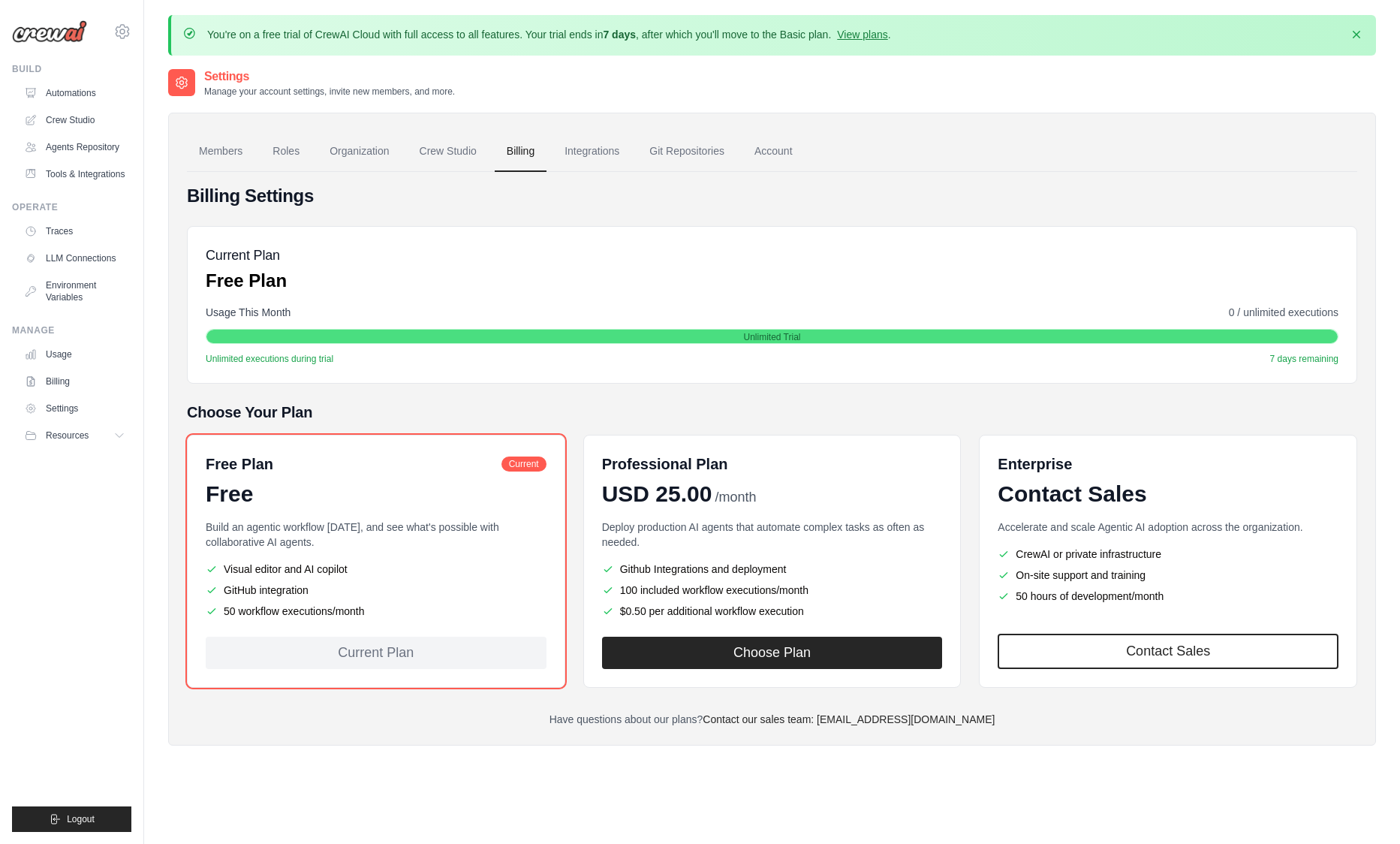
click at [579, 600] on div "Free Plan Current Free Build an agentic workflow today, and see what's possible…" at bounding box center [773, 561] width 1171 height 253
